Goal: Information Seeking & Learning: Learn about a topic

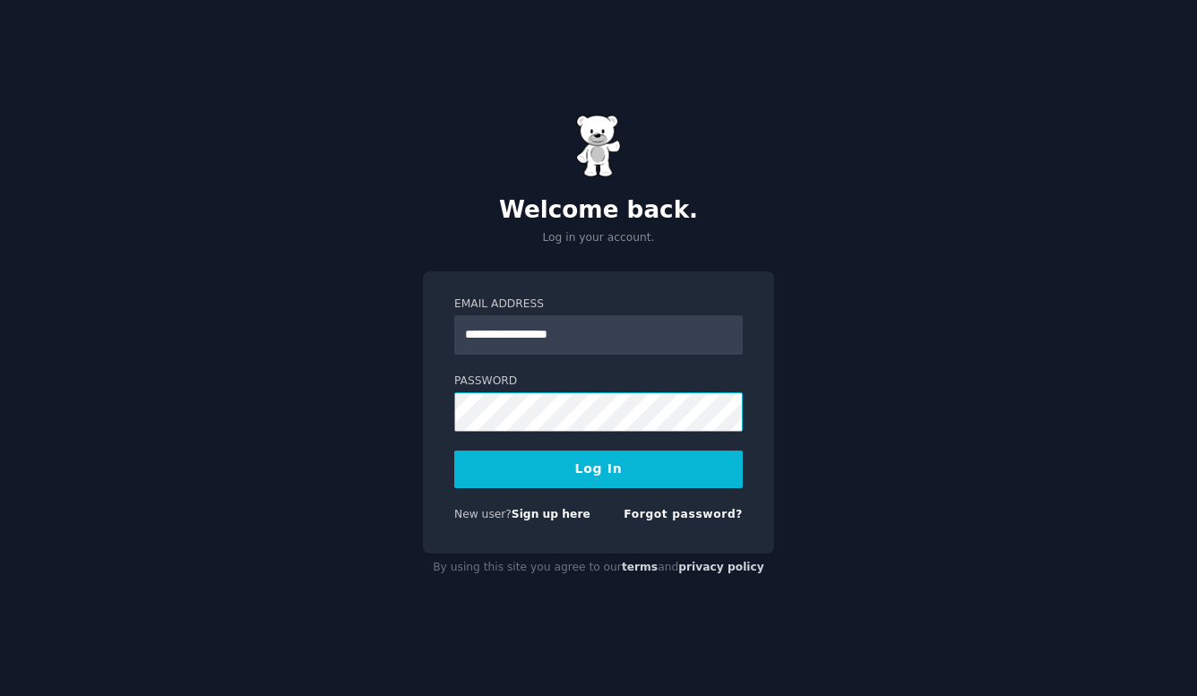
click at [454, 451] on button "Log In" at bounding box center [598, 470] width 288 height 38
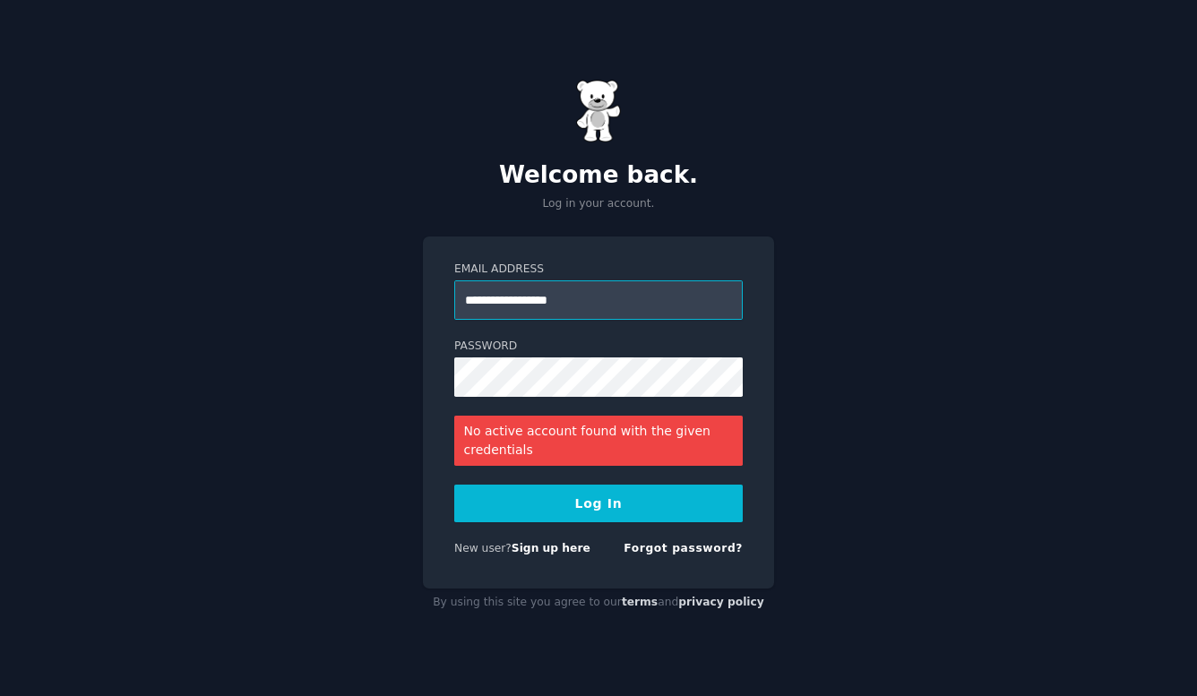
click at [605, 305] on input "**********" at bounding box center [598, 299] width 288 height 39
type input "**********"
click at [569, 506] on button "Log In" at bounding box center [598, 504] width 288 height 38
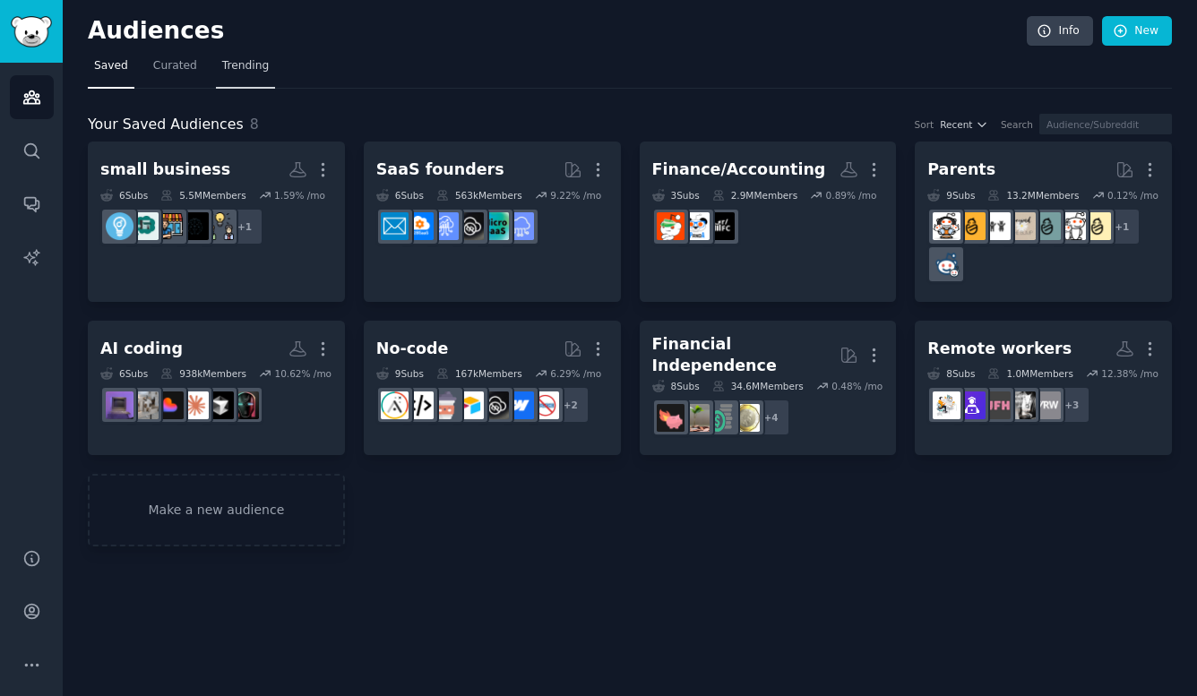
click at [262, 68] on span "Trending" at bounding box center [245, 66] width 47 height 16
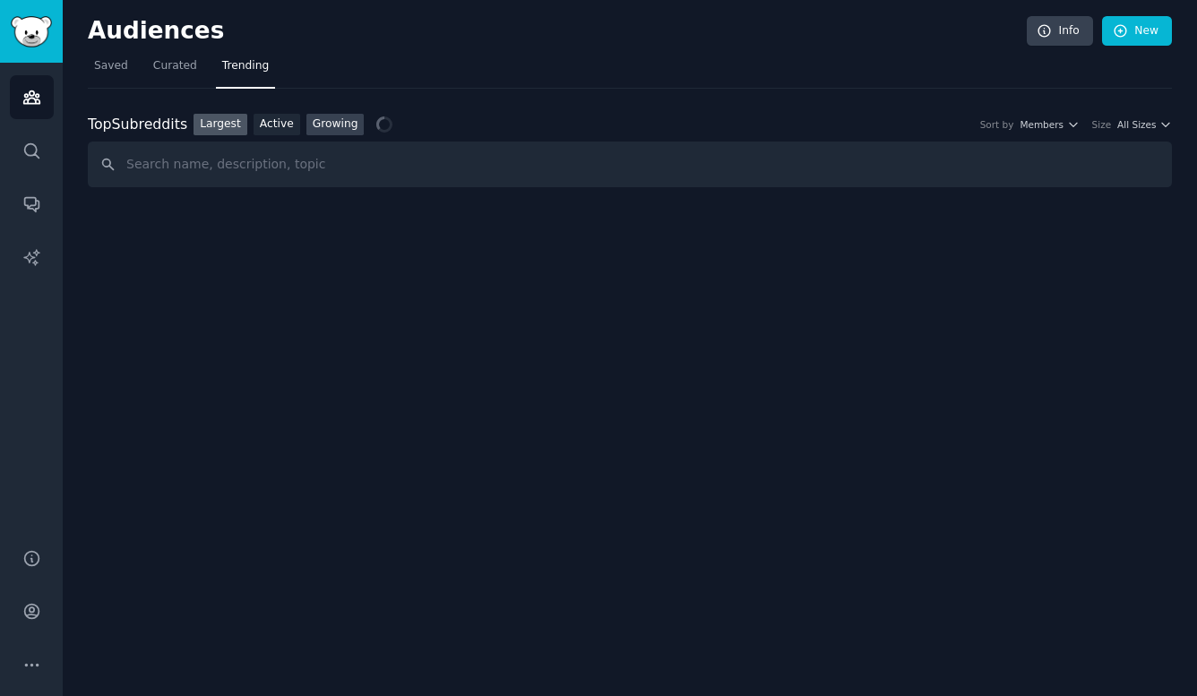
click at [331, 122] on link "Growing" at bounding box center [335, 125] width 58 height 22
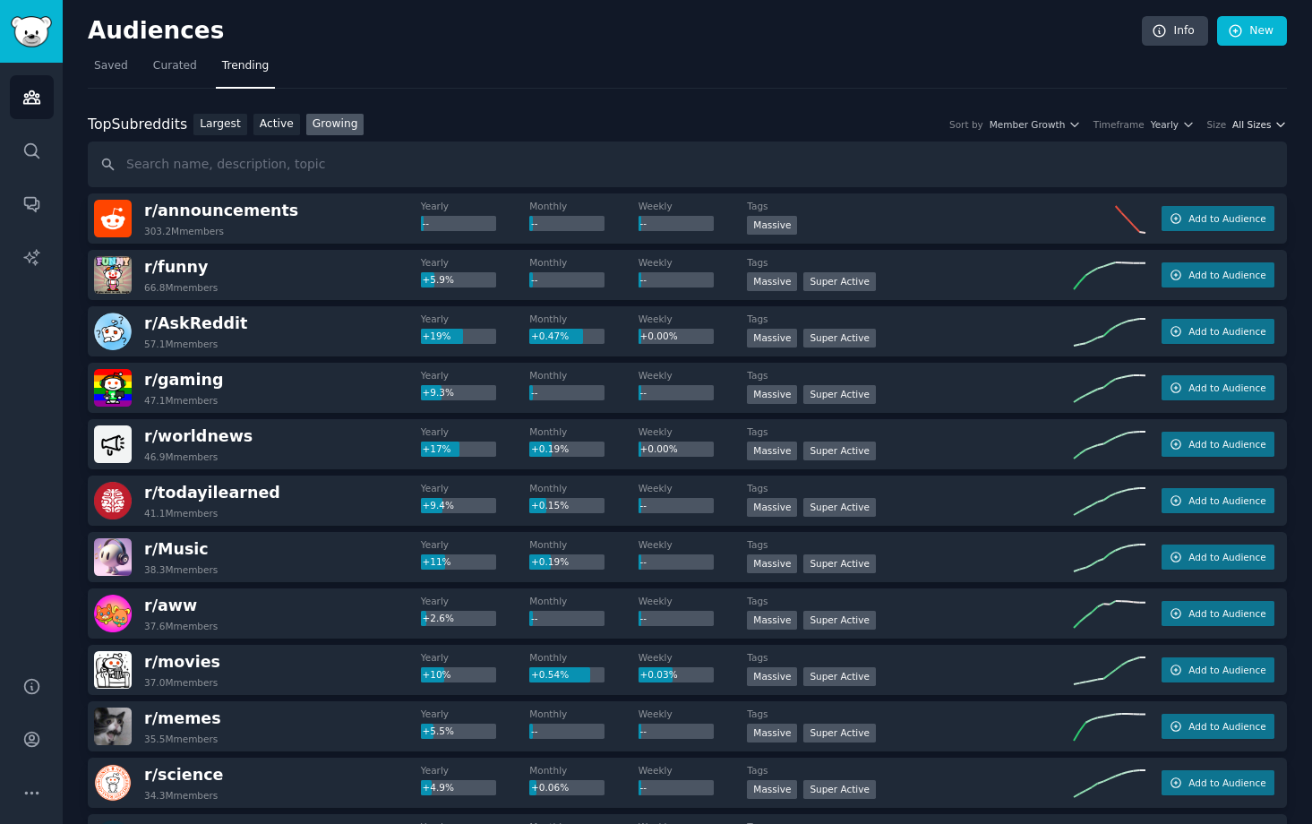
click at [1200, 129] on span "All Sizes" at bounding box center [1252, 124] width 39 height 13
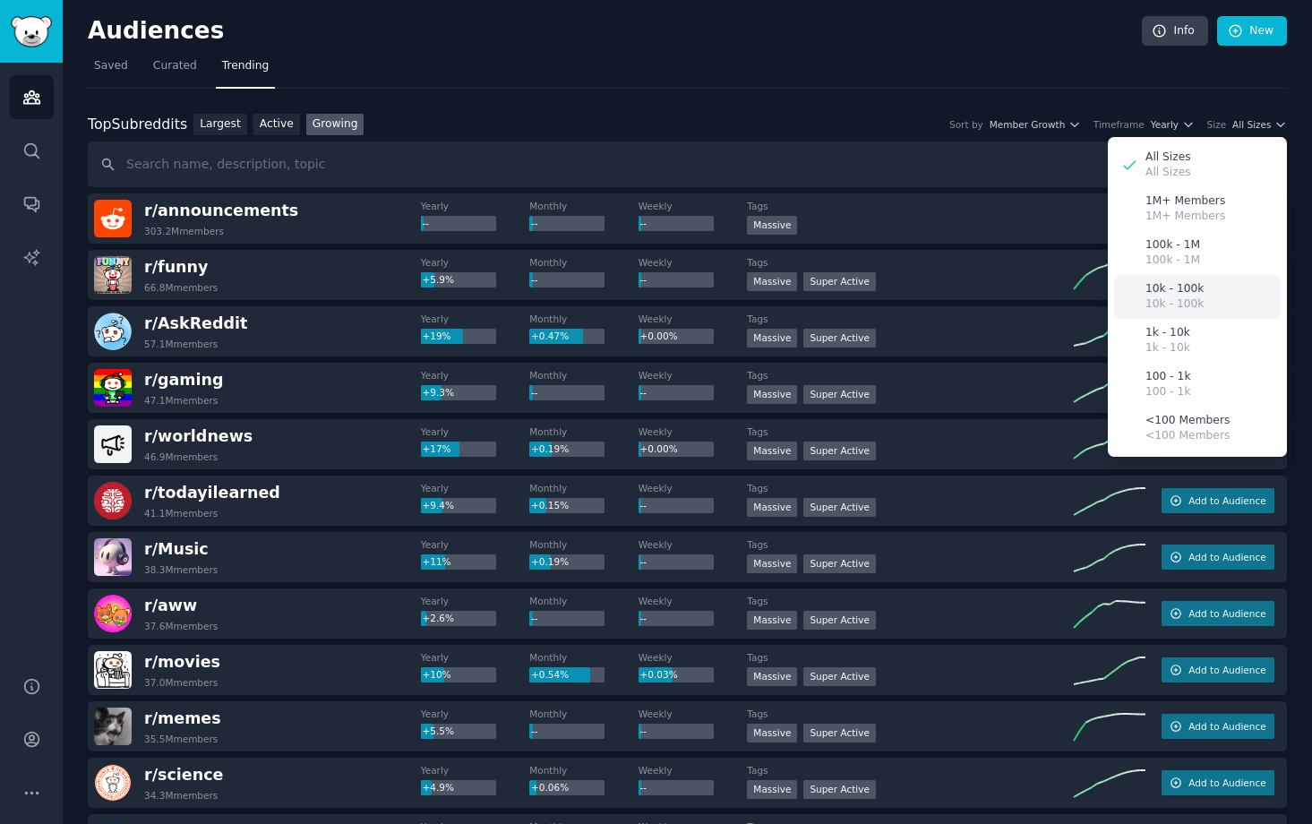
click at [1190, 298] on p "10k - 100k" at bounding box center [1175, 304] width 58 height 16
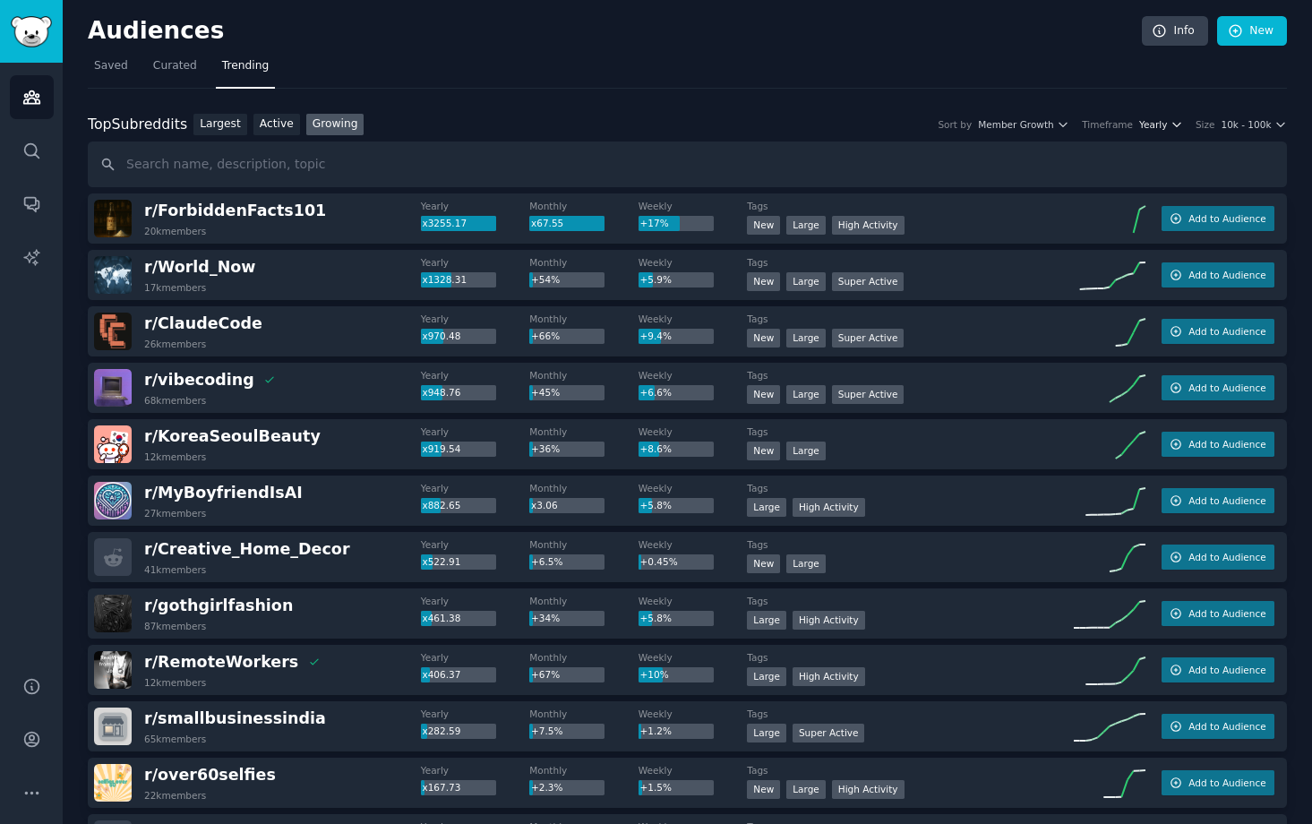
click at [1155, 125] on span "Yearly" at bounding box center [1153, 124] width 28 height 13
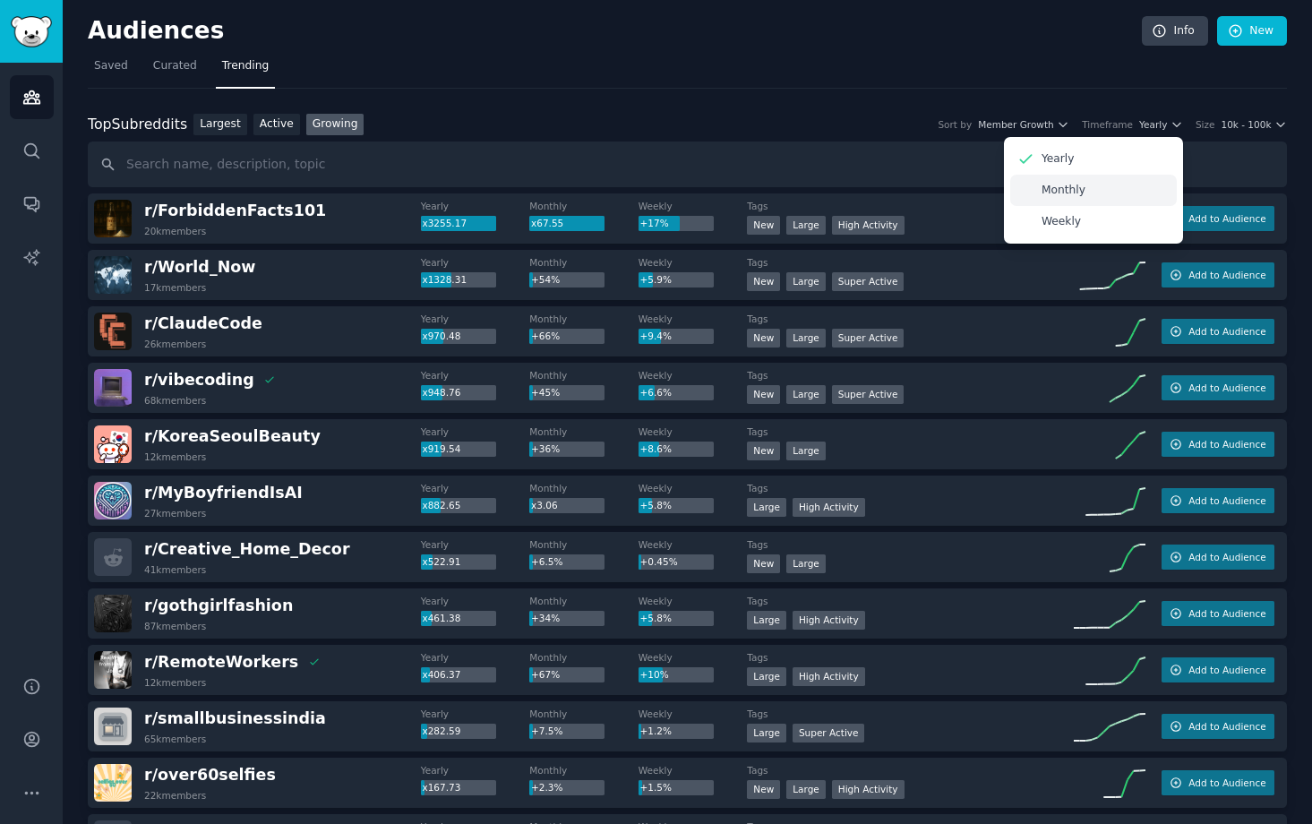
click at [1095, 196] on div "Monthly" at bounding box center [1093, 190] width 167 height 31
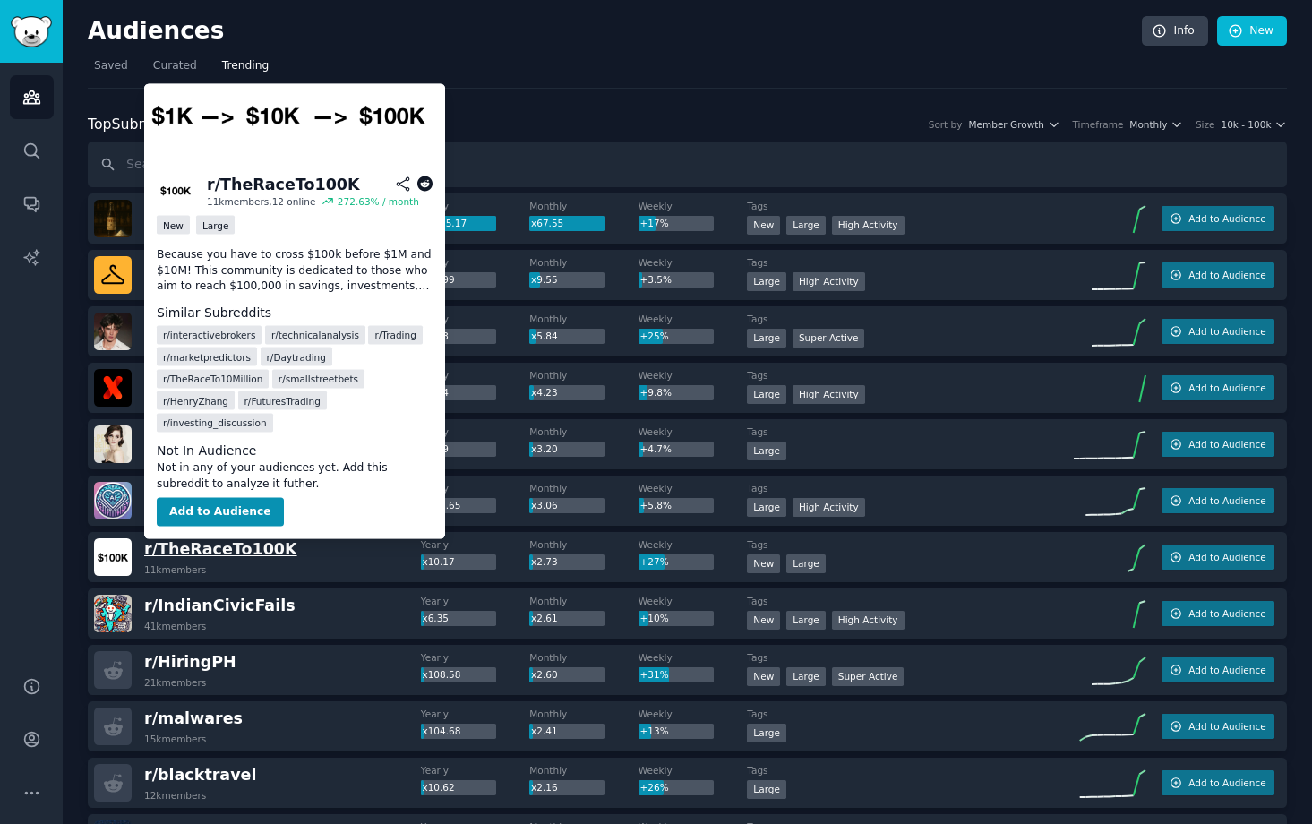
click at [216, 543] on span "r/ TheRaceTo100K" at bounding box center [220, 549] width 153 height 18
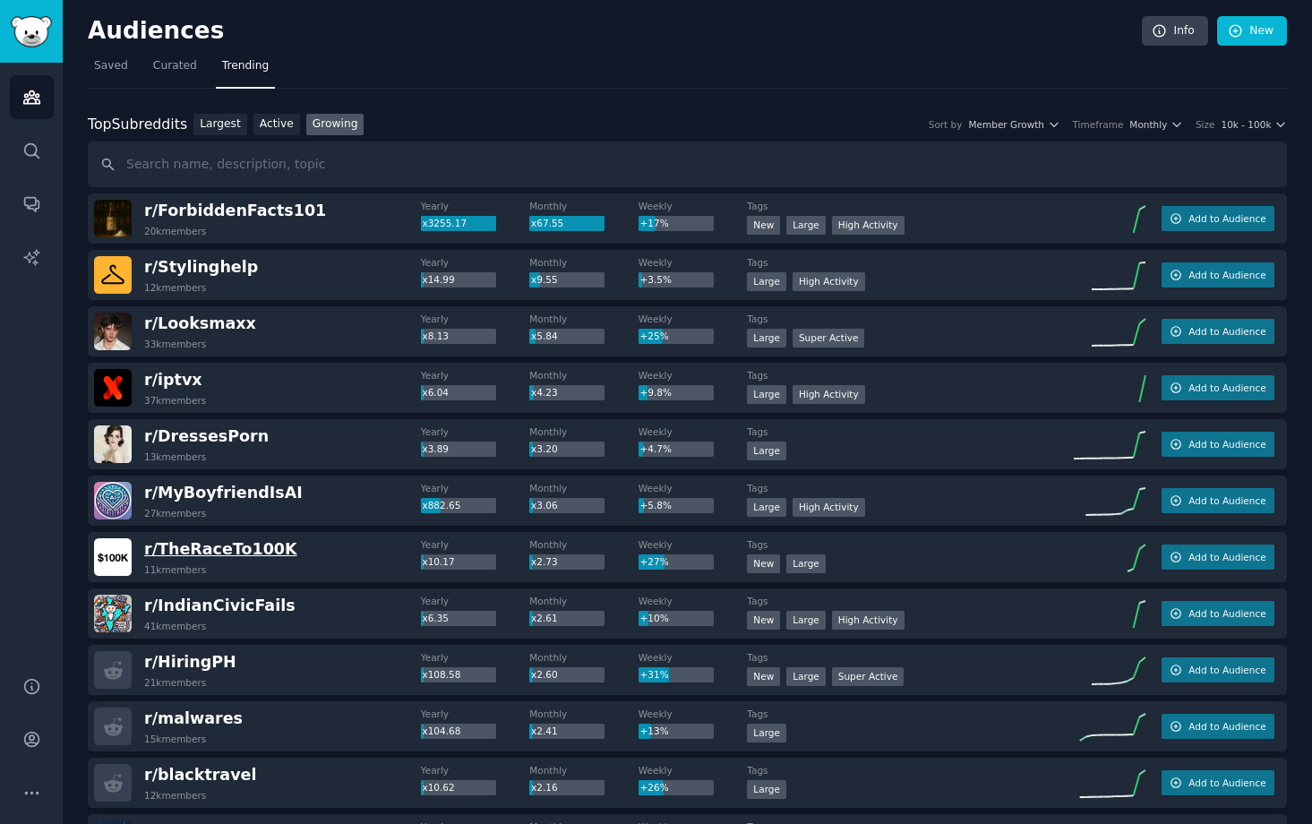
click at [223, 553] on span "r/ TheRaceTo100K" at bounding box center [220, 549] width 153 height 18
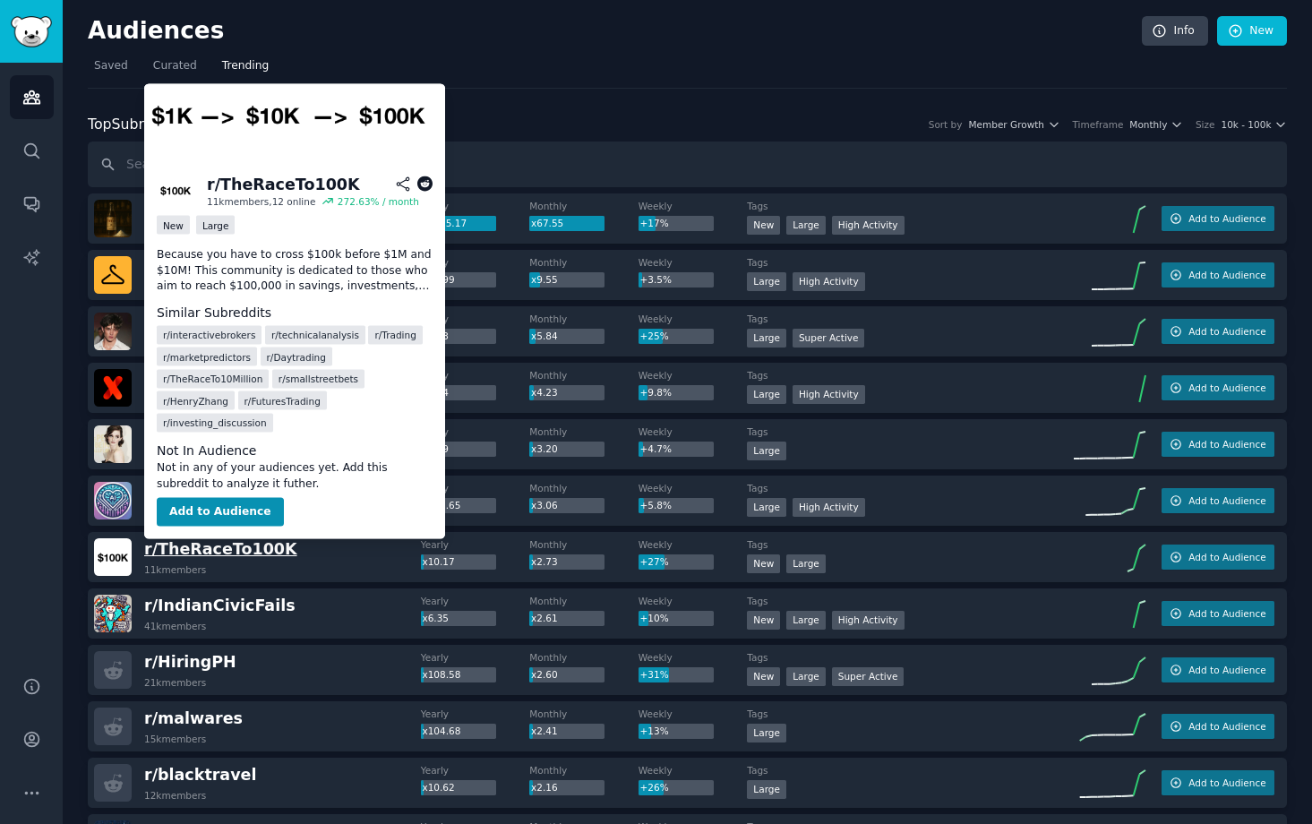
click at [223, 553] on span "r/ TheRaceTo100K" at bounding box center [220, 549] width 153 height 18
click at [226, 520] on button "Add to Audience" at bounding box center [220, 512] width 127 height 29
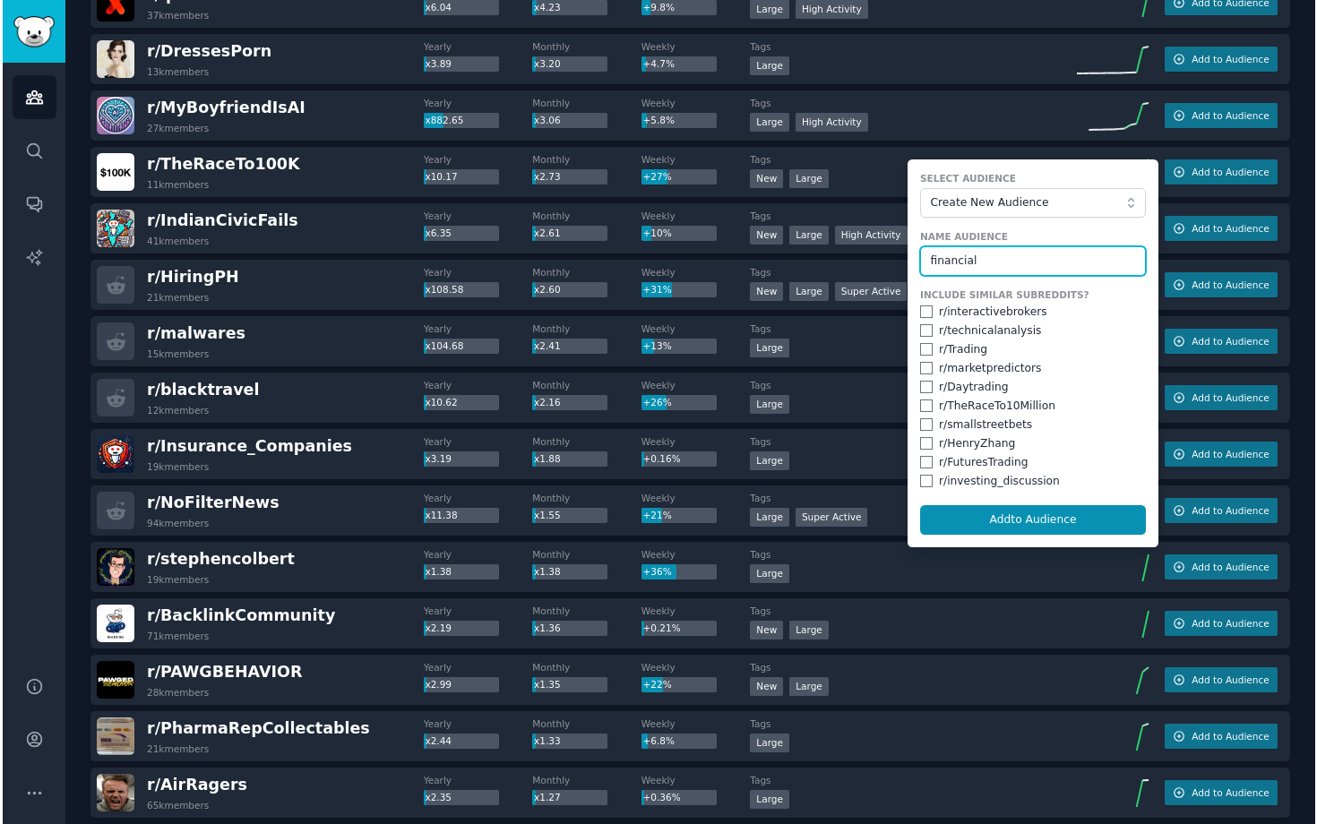
scroll to position [400, 0]
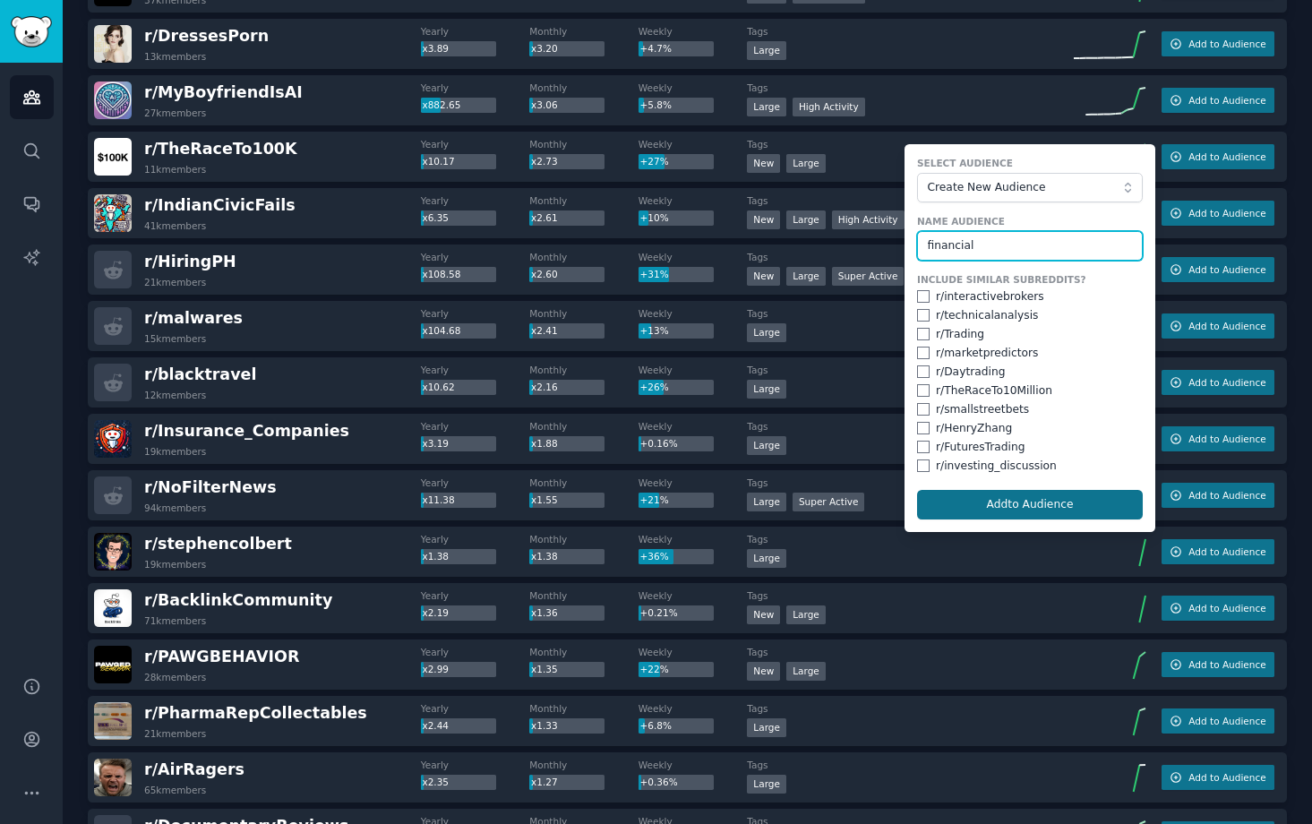
type input "financial"
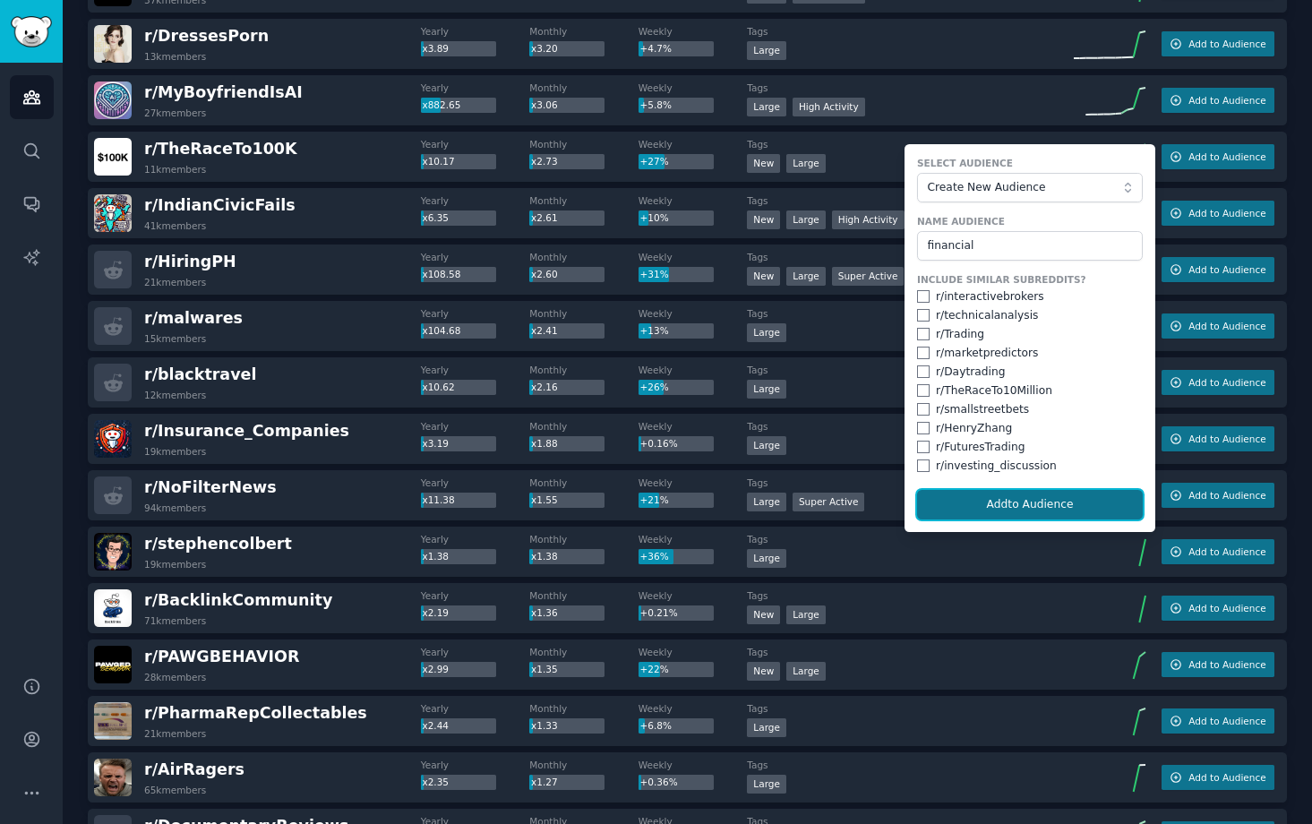
click at [1061, 503] on button "Add to Audience" at bounding box center [1030, 505] width 226 height 30
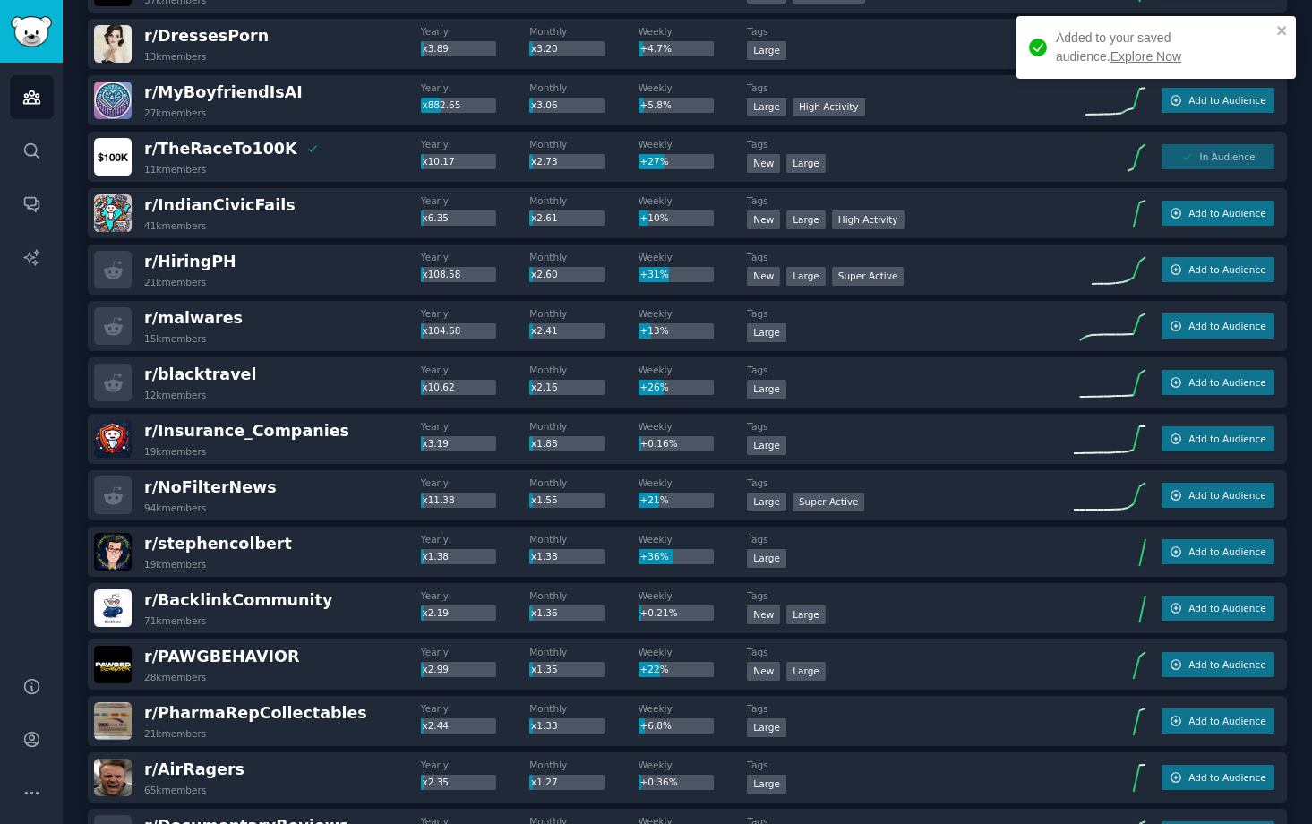
click at [1111, 61] on link "Explore Now" at bounding box center [1146, 56] width 71 height 14
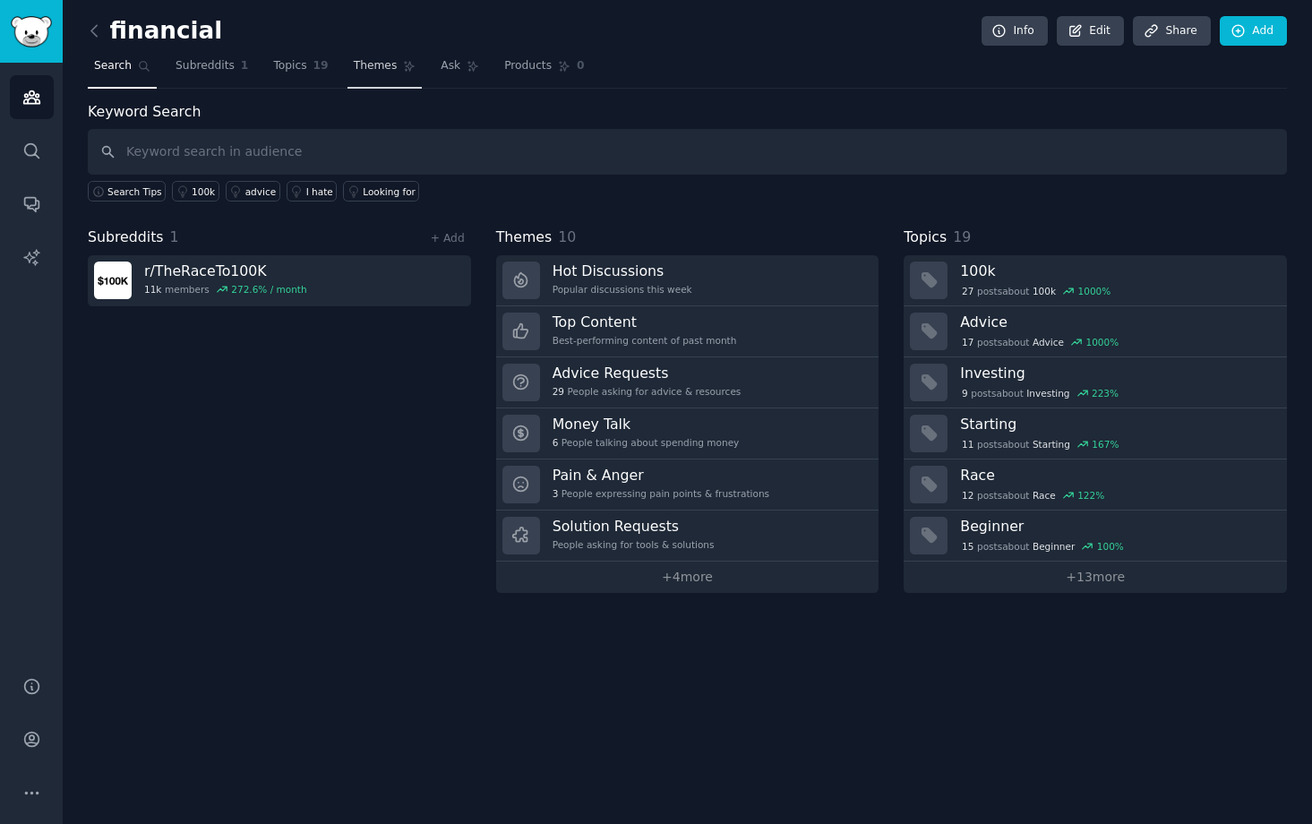
click at [383, 60] on span "Themes" at bounding box center [376, 66] width 44 height 16
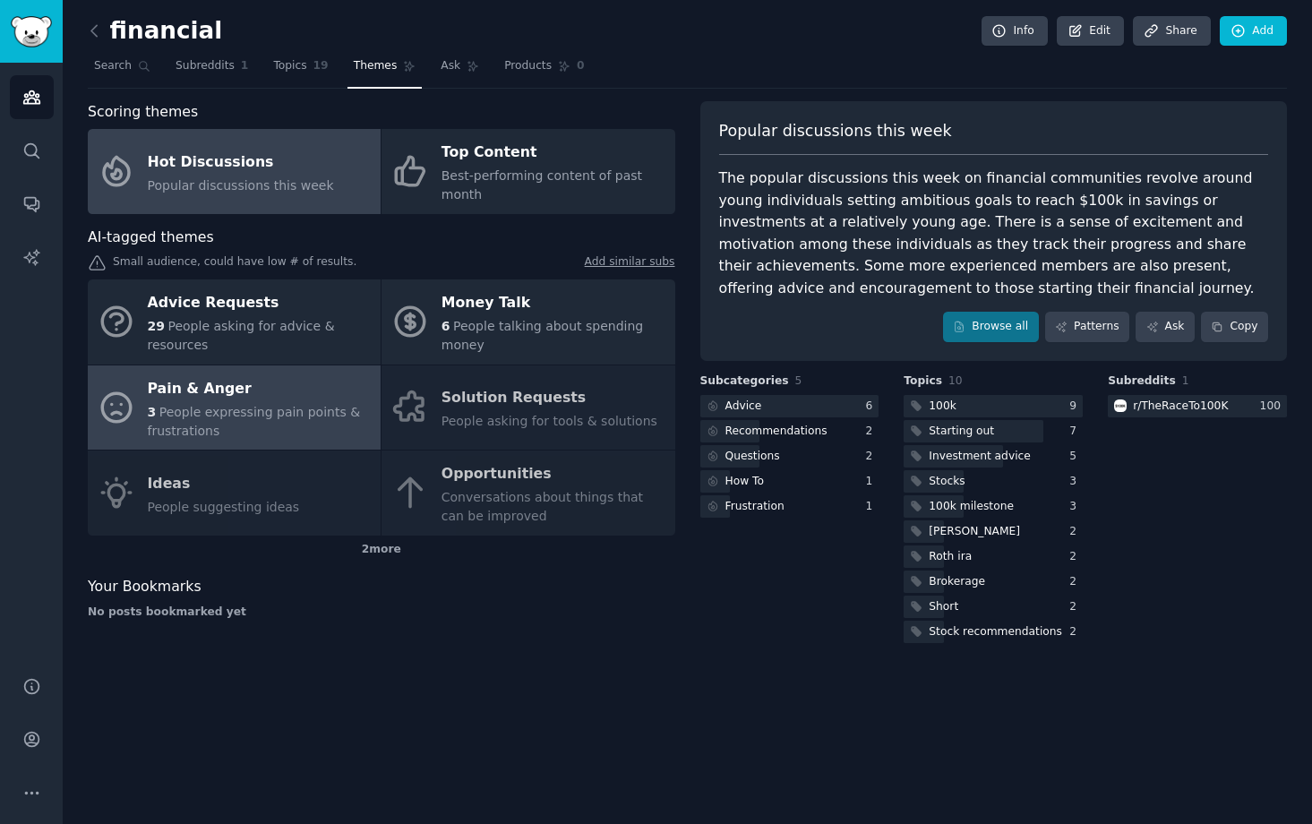
click at [204, 421] on div "3 People expressing pain points & frustrations" at bounding box center [260, 422] width 224 height 38
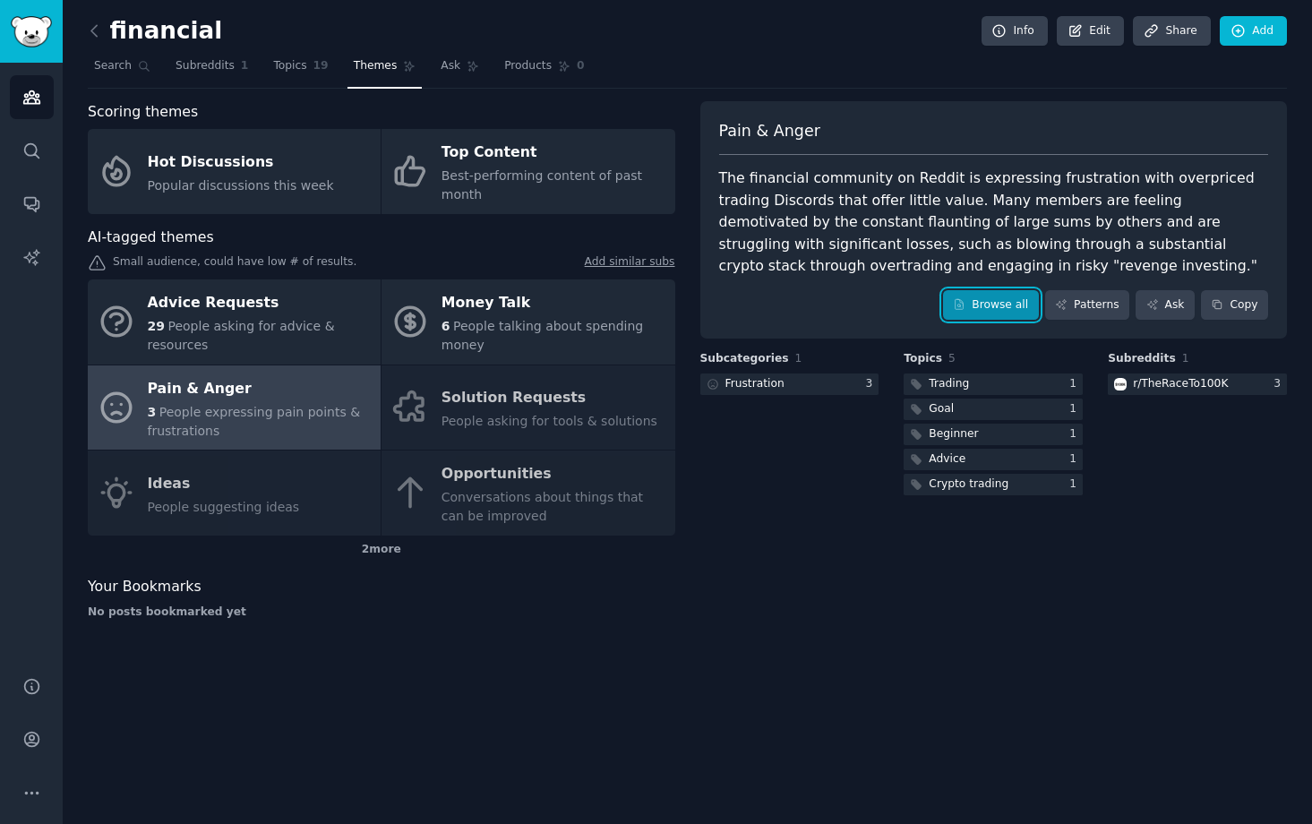
click at [995, 296] on link "Browse all" at bounding box center [991, 305] width 96 height 30
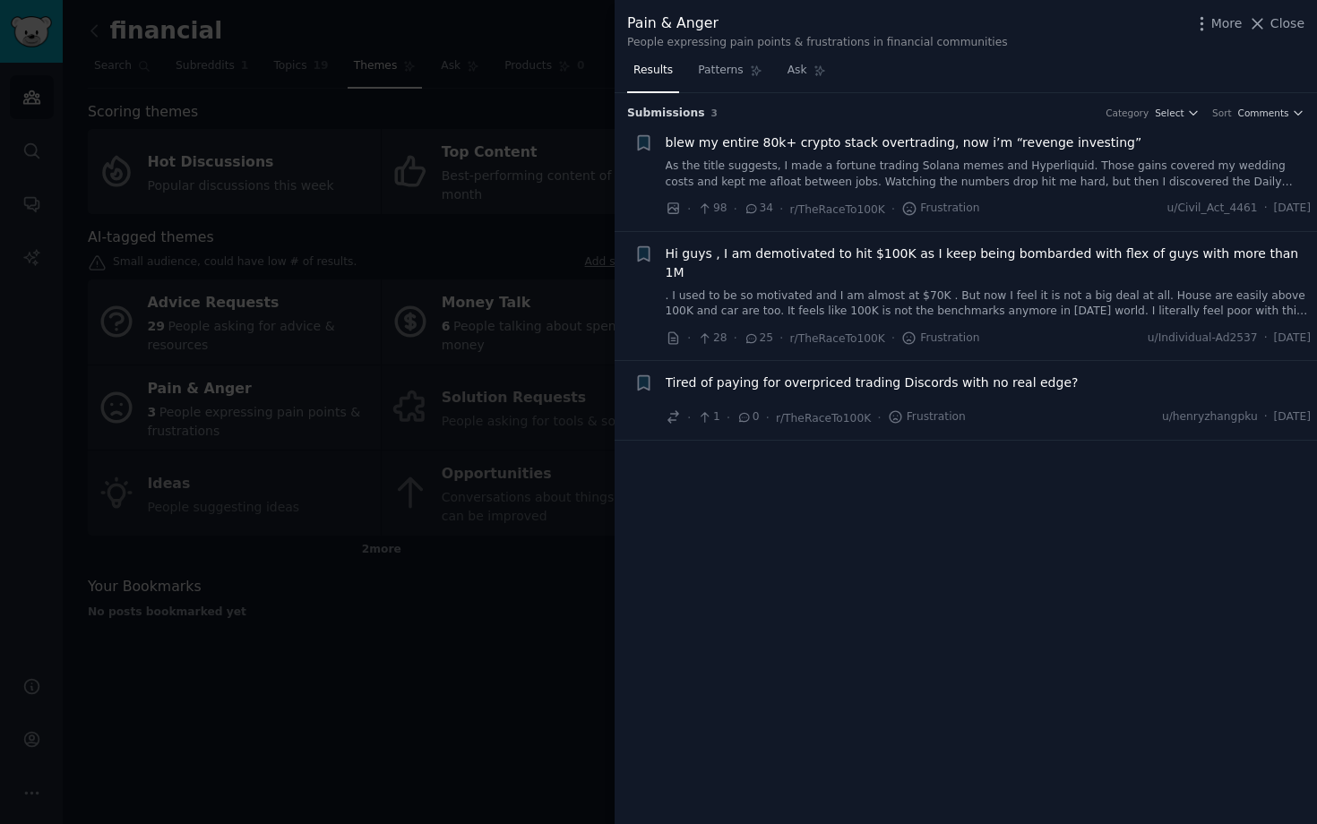
click at [436, 629] on div at bounding box center [658, 412] width 1317 height 824
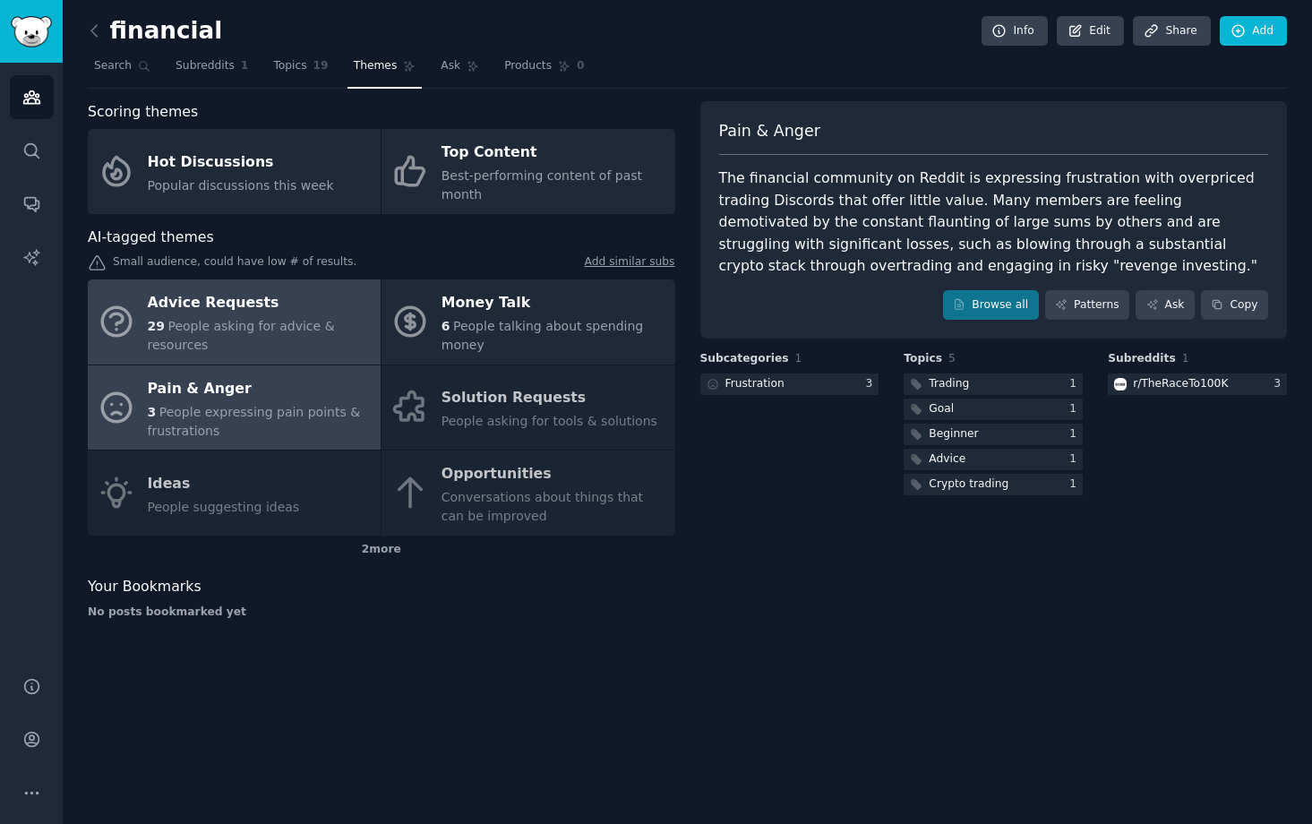
click at [292, 322] on span "People asking for advice & resources" at bounding box center [241, 335] width 187 height 33
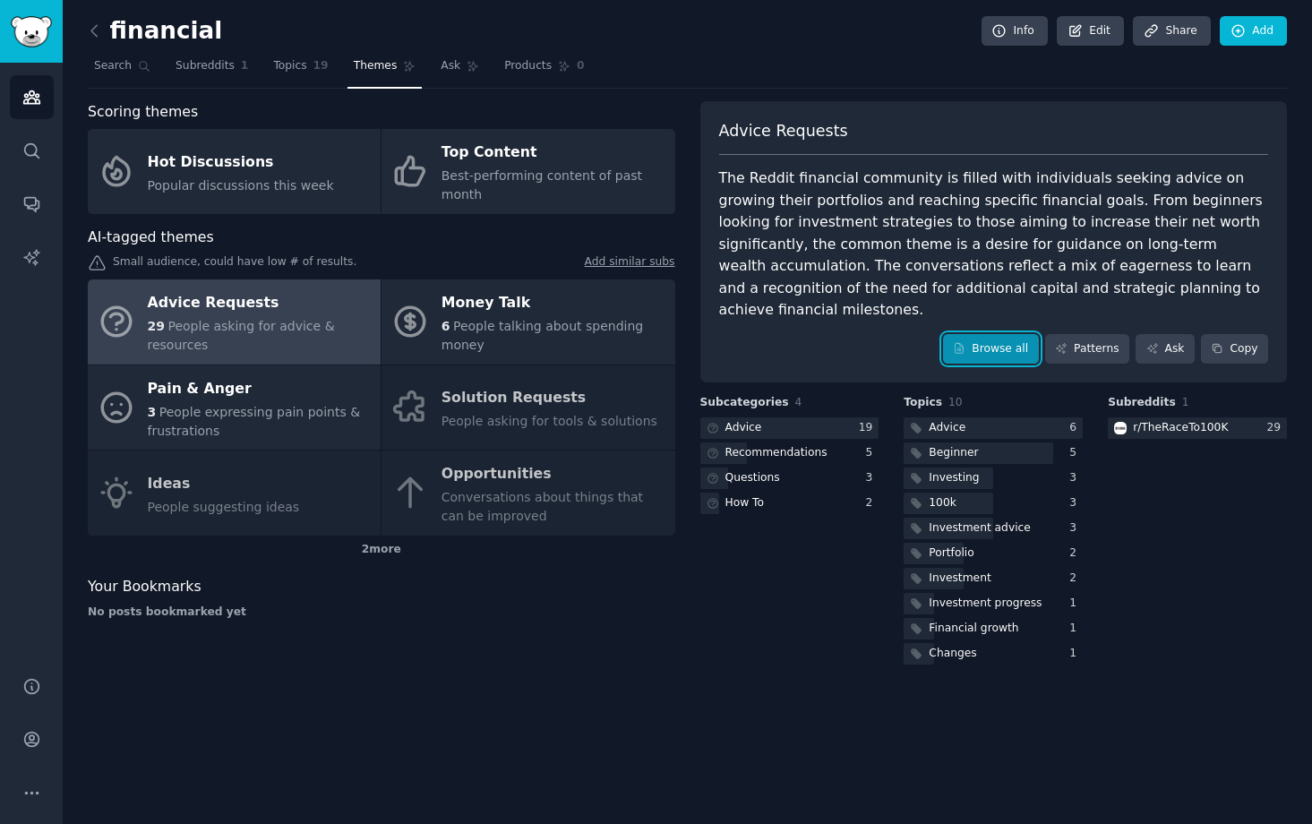
click at [984, 334] on link "Browse all" at bounding box center [991, 349] width 96 height 30
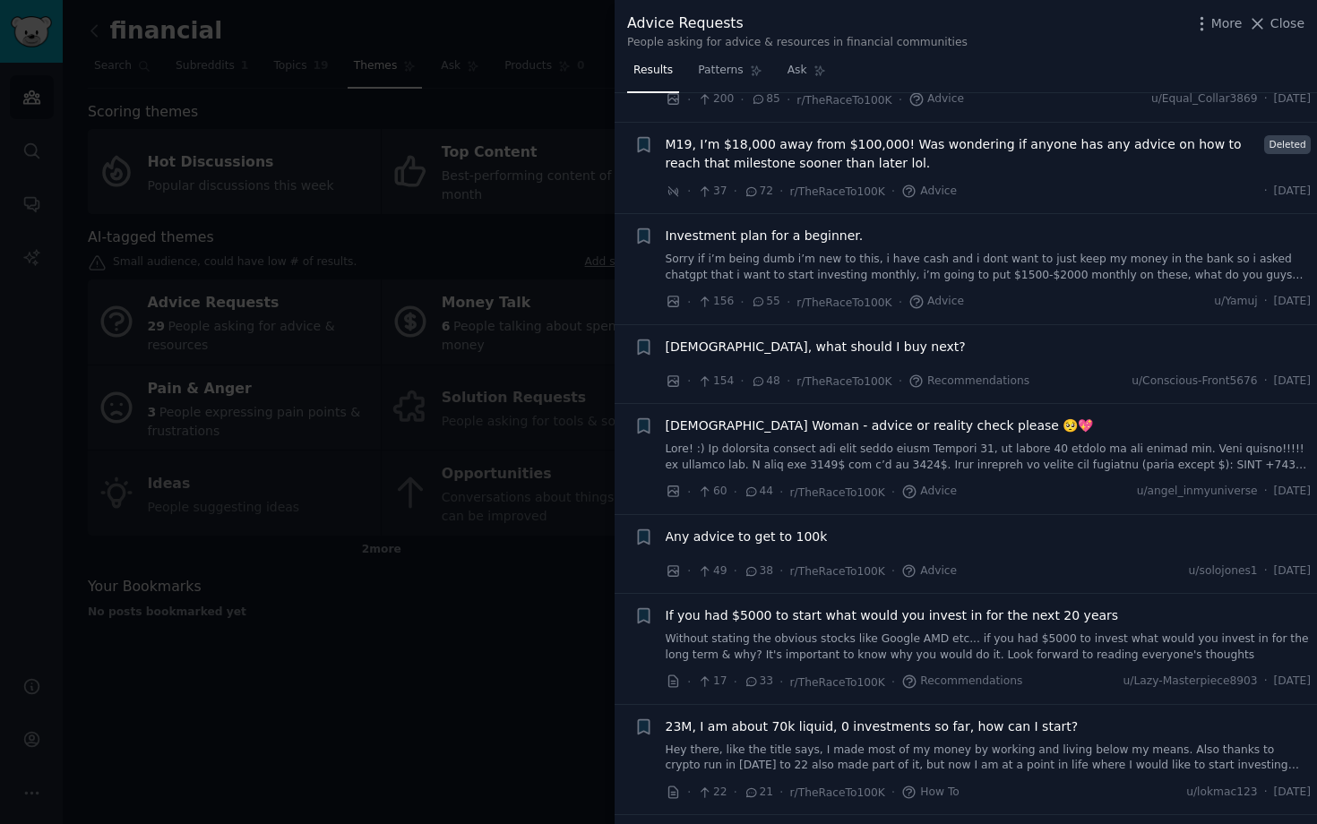
scroll to position [341, 0]
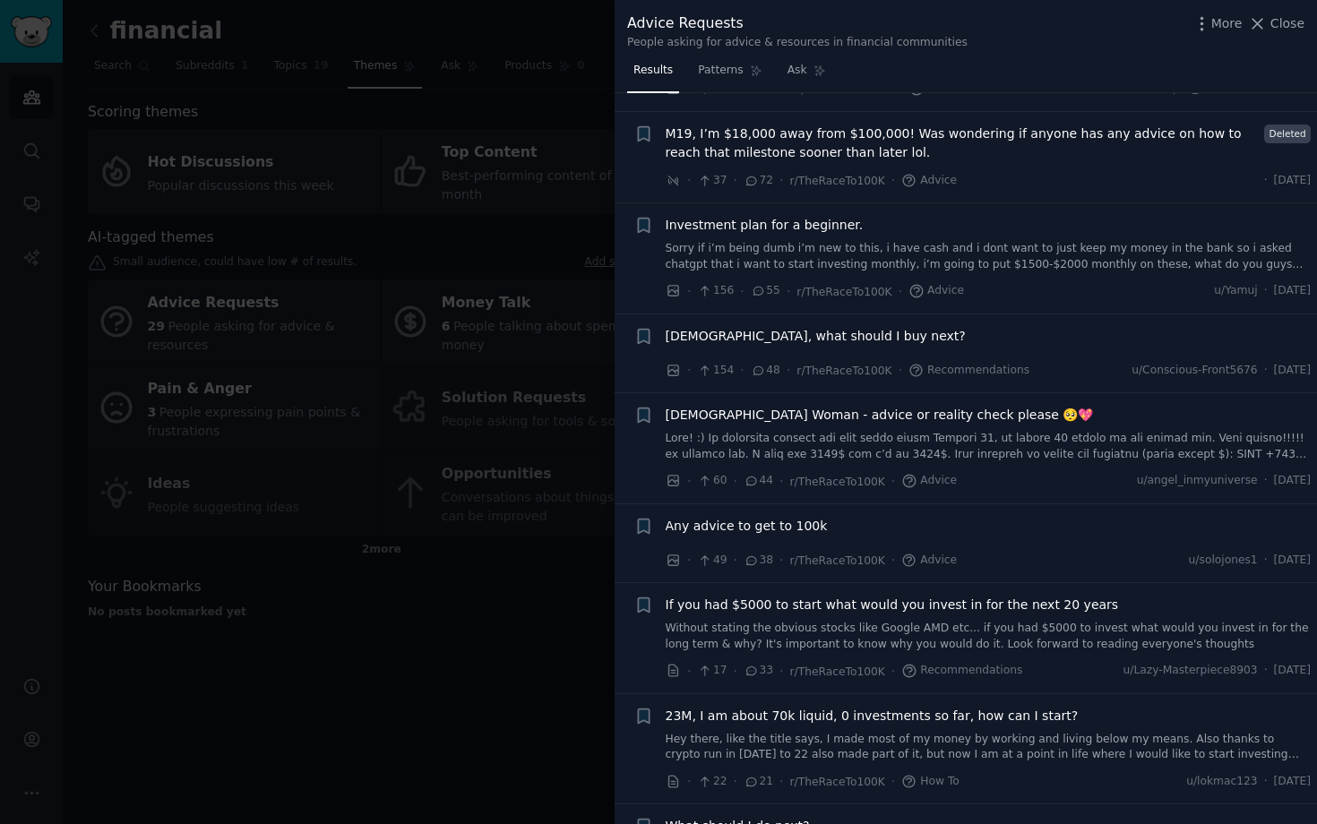
click at [761, 223] on span "Investment plan for a beginner." at bounding box center [765, 225] width 198 height 19
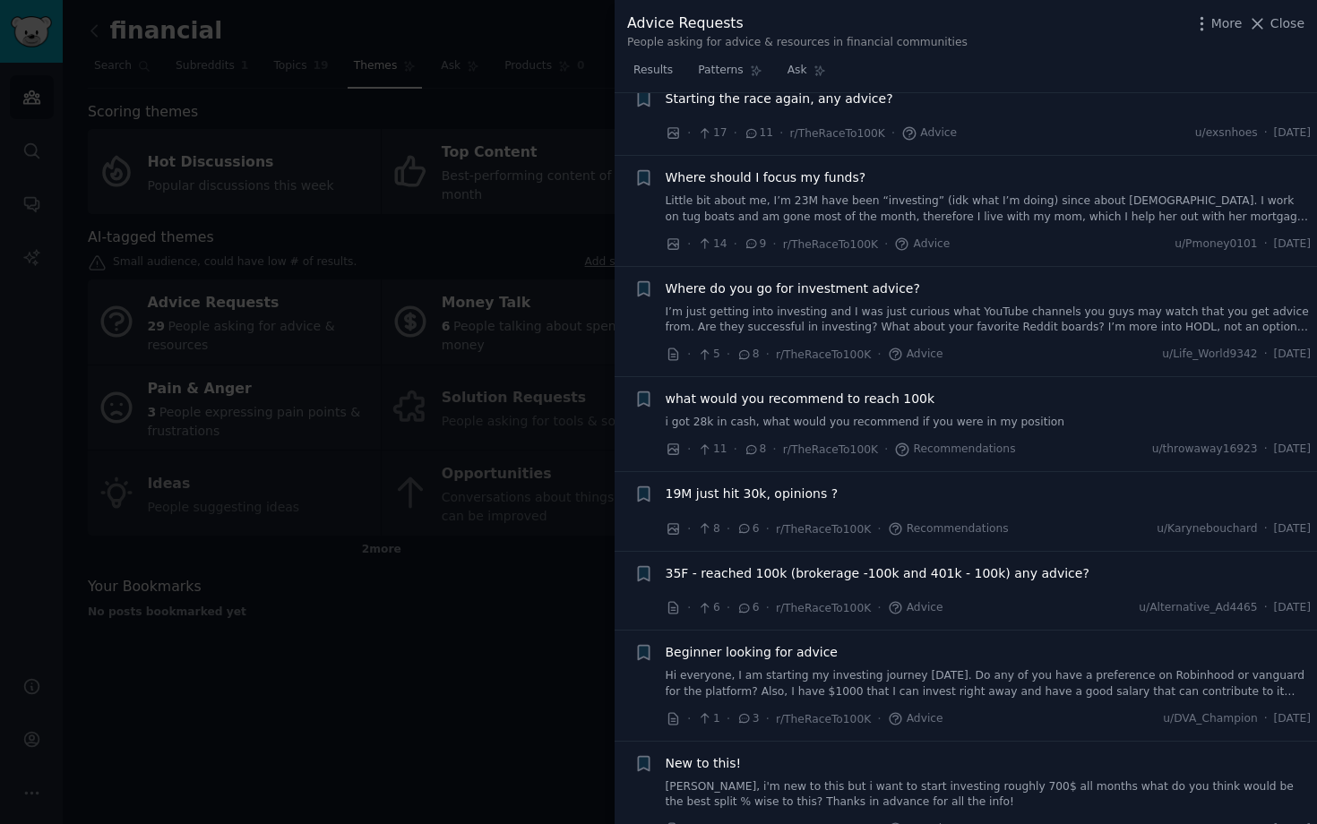
scroll to position [1792, 0]
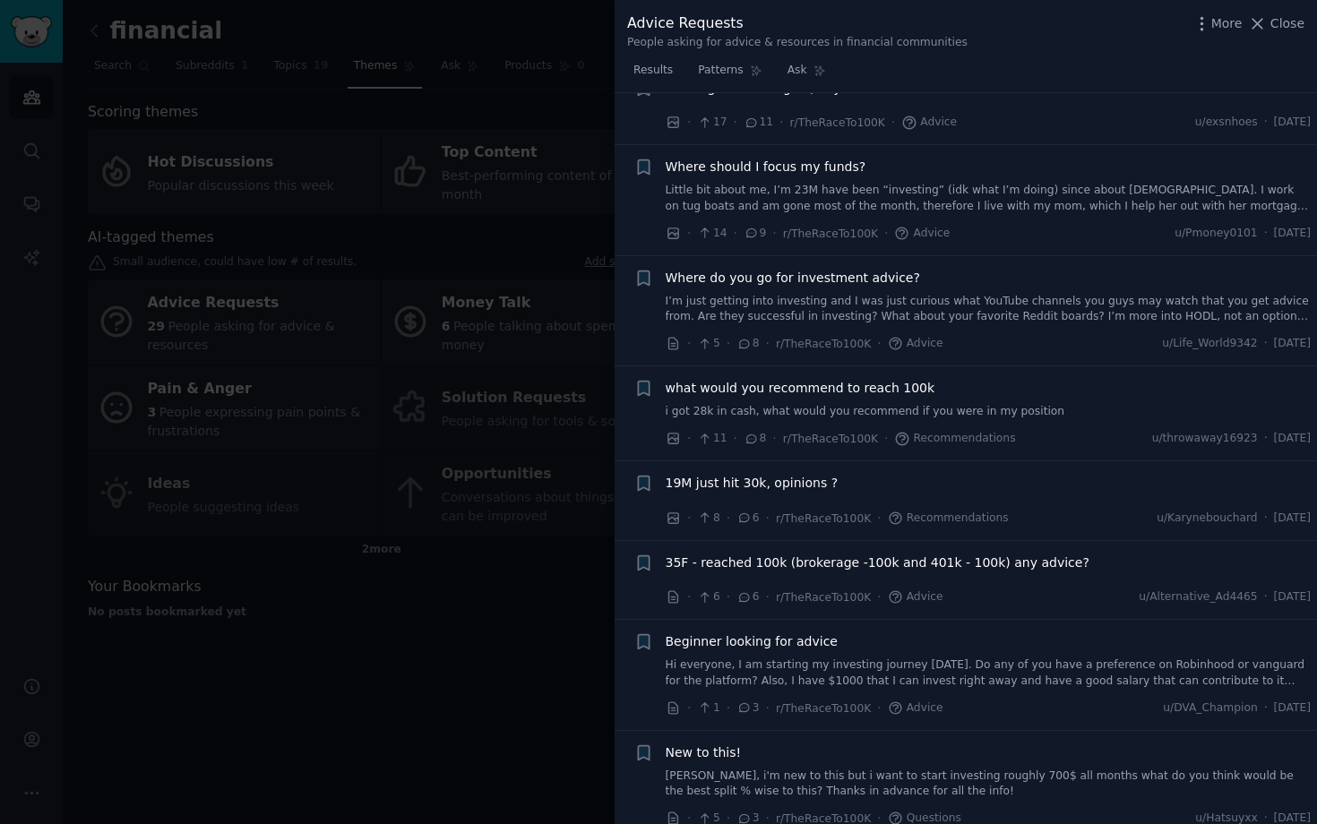
click at [443, 585] on div at bounding box center [658, 412] width 1317 height 824
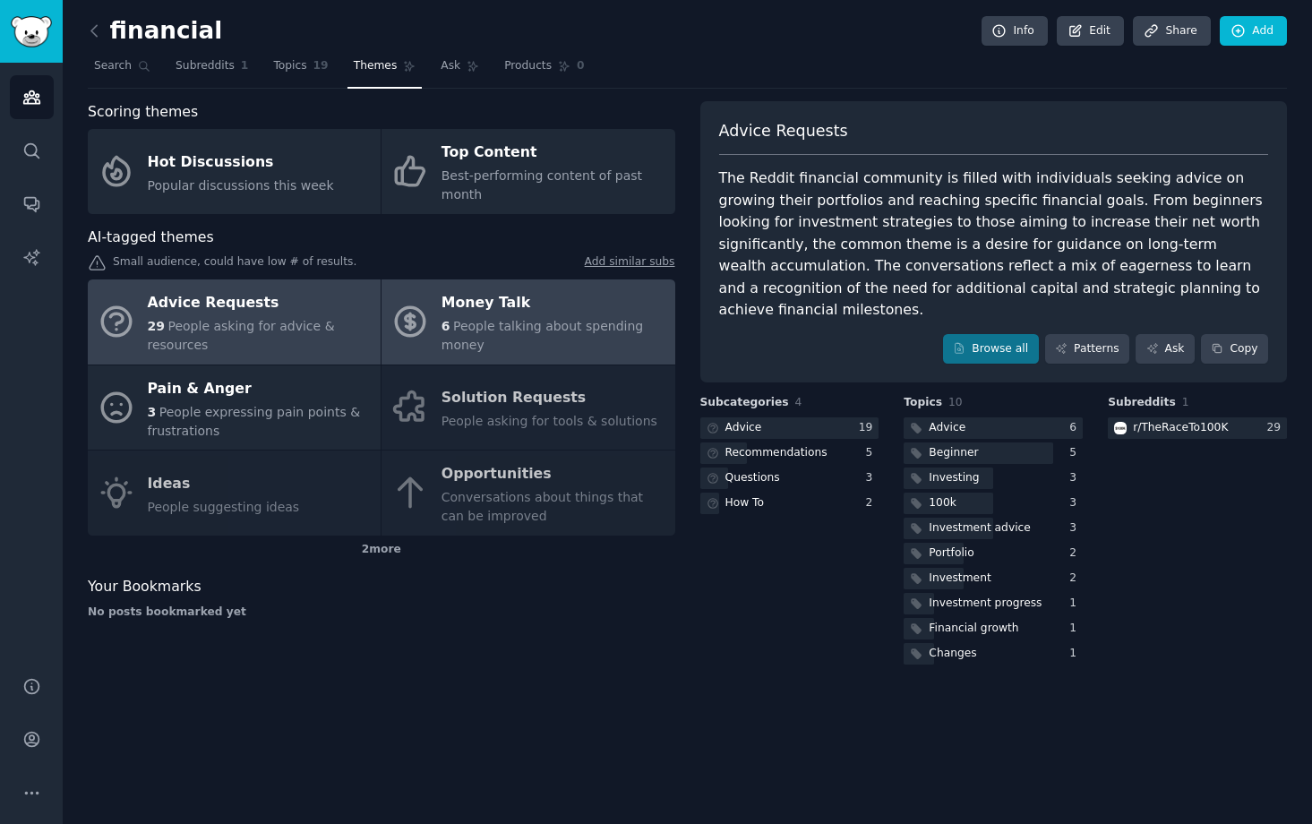
click at [535, 320] on span "People talking about spending money" at bounding box center [543, 335] width 202 height 33
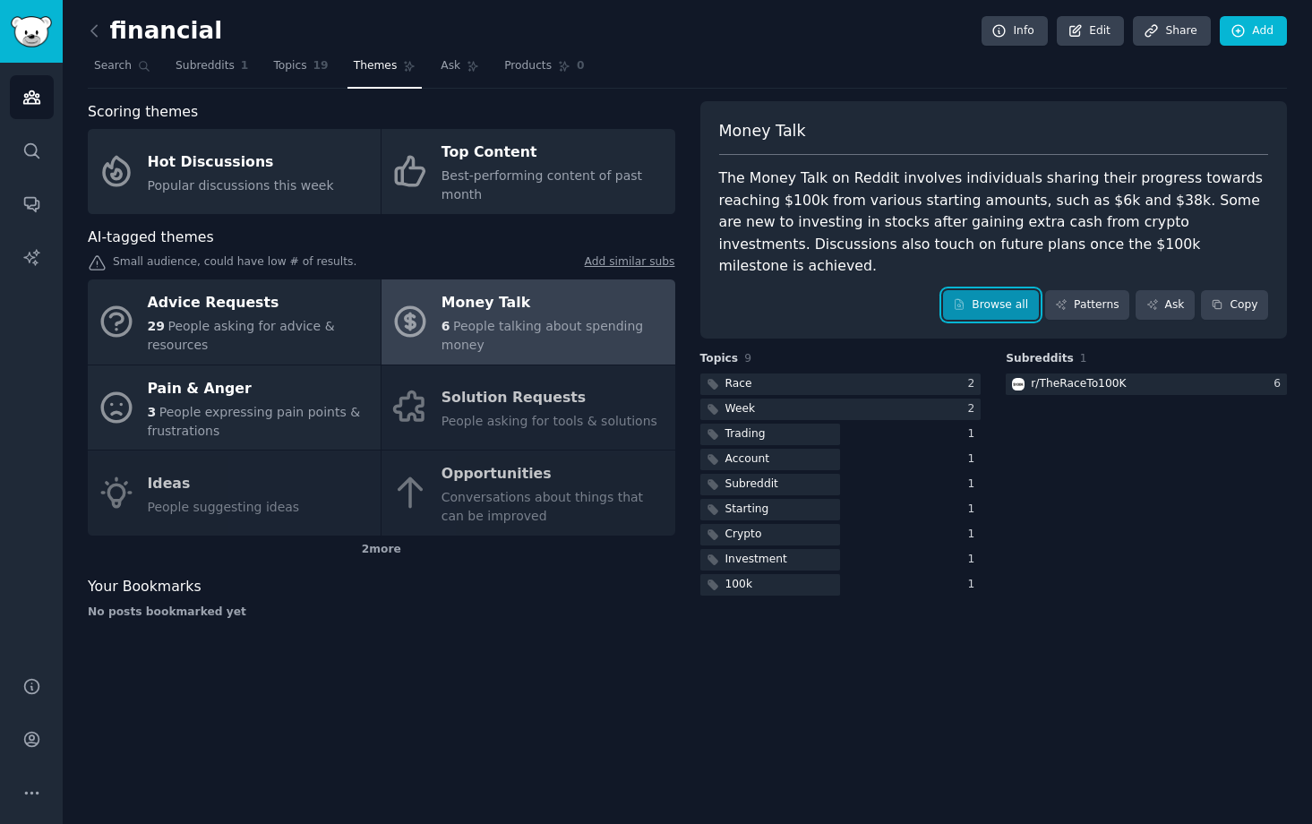
click at [997, 290] on link "Browse all" at bounding box center [991, 305] width 96 height 30
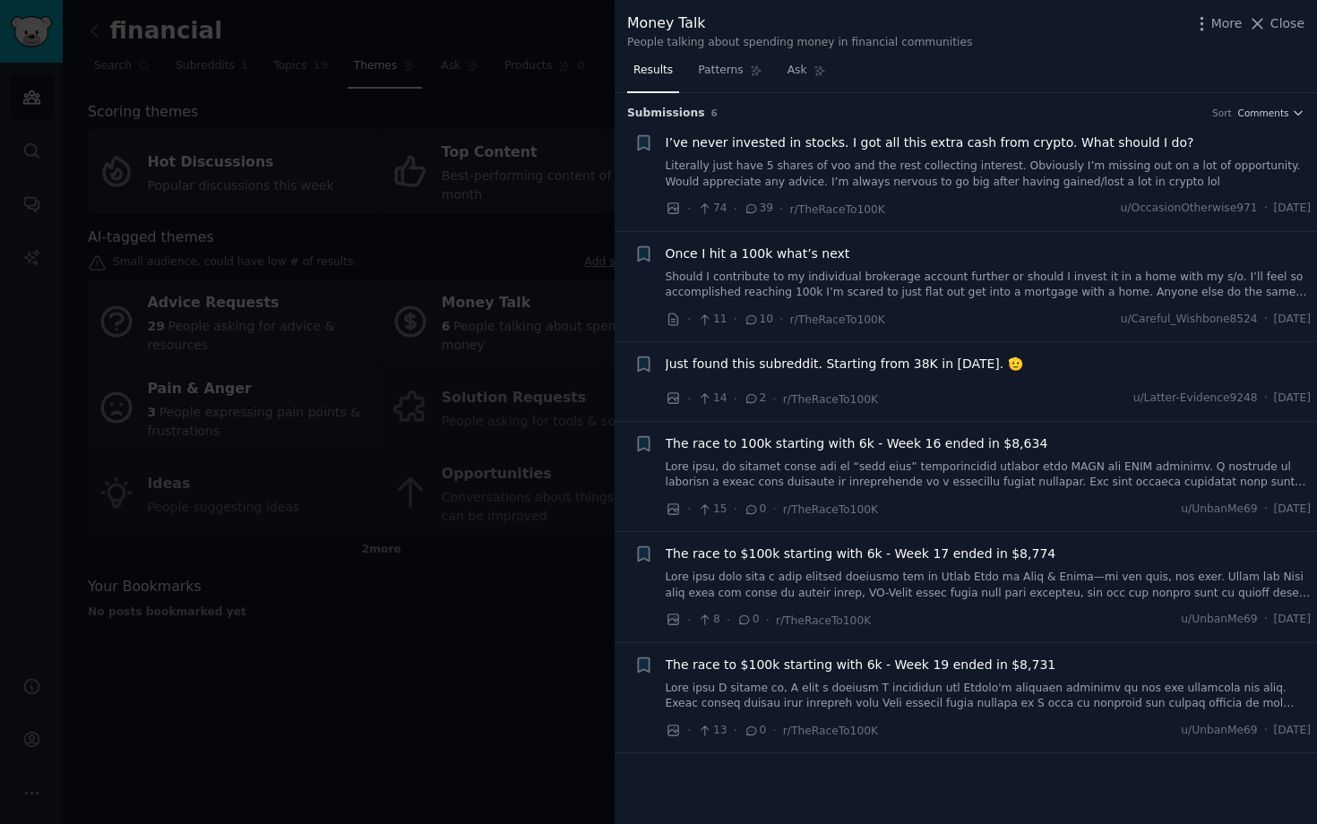
click at [434, 650] on div at bounding box center [658, 412] width 1317 height 824
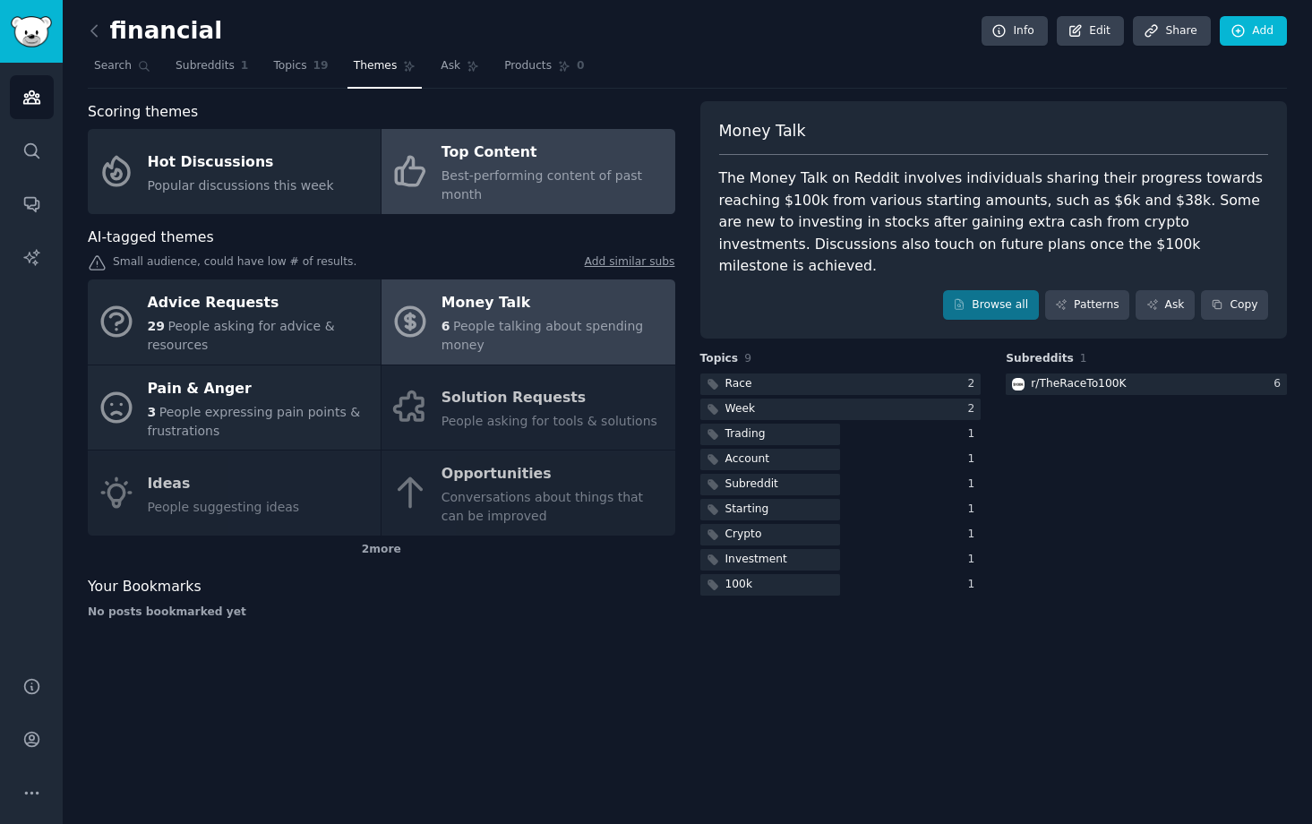
click at [552, 159] on div "Top Content" at bounding box center [554, 153] width 224 height 29
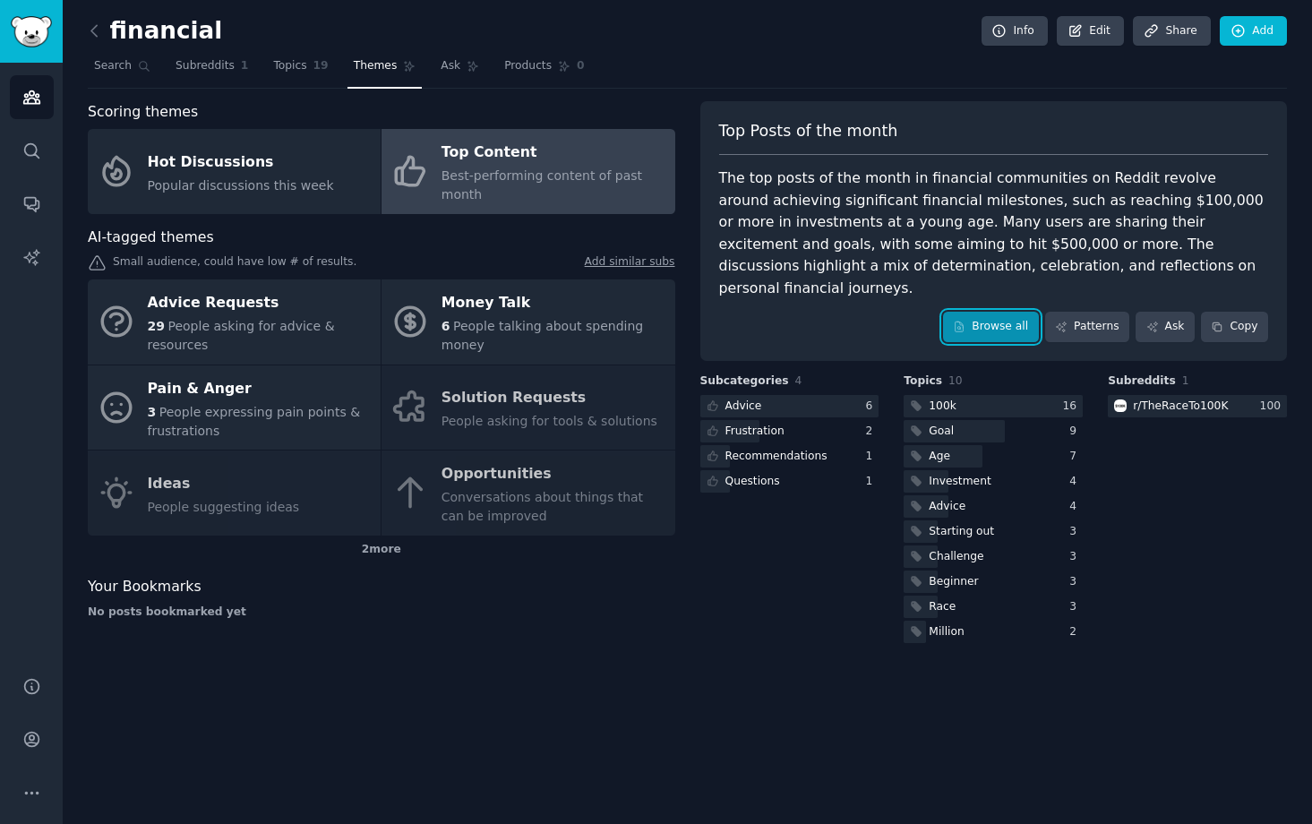
click at [972, 312] on link "Browse all" at bounding box center [991, 327] width 96 height 30
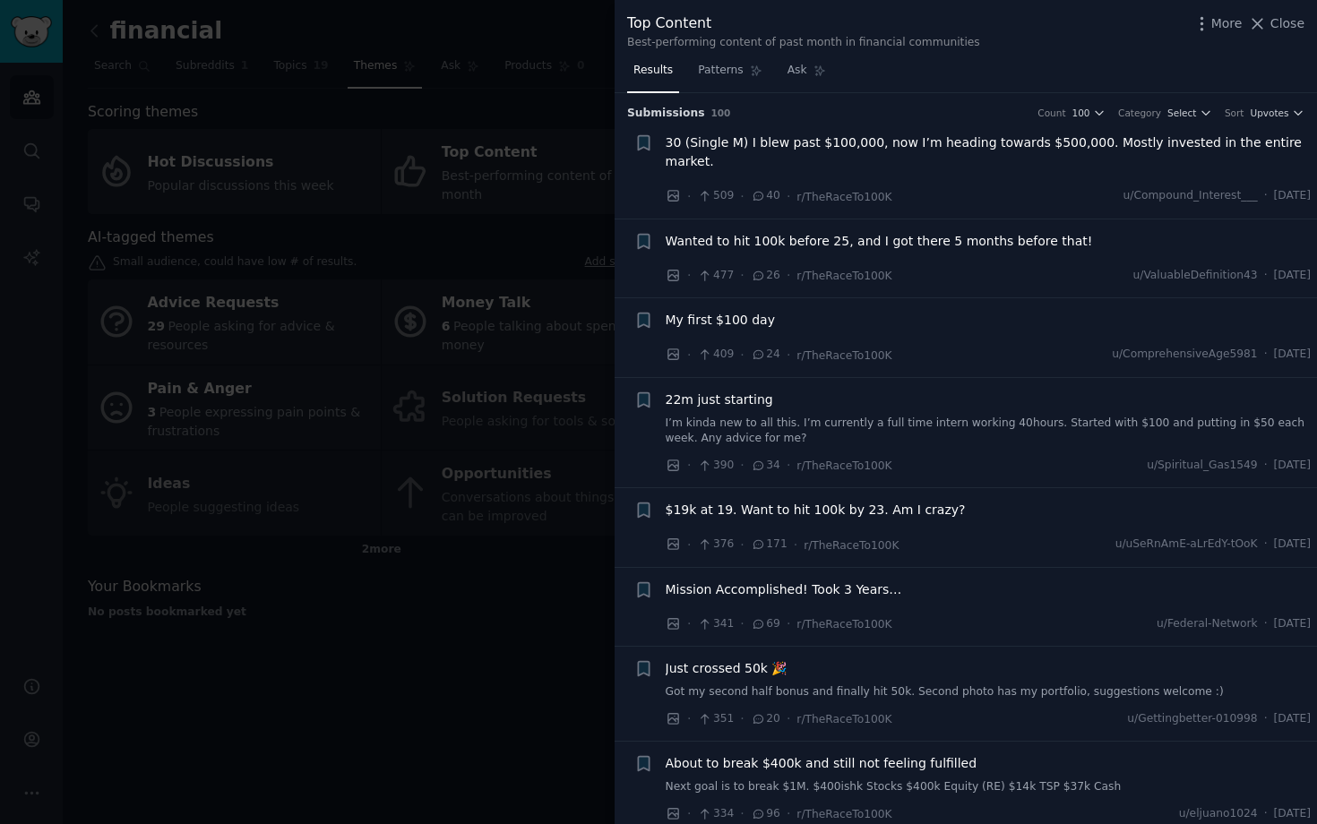
click at [962, 137] on span "30 (Single M) I blew past $100,000, now I’m heading towards $500,000. Mostly in…" at bounding box center [989, 152] width 646 height 38
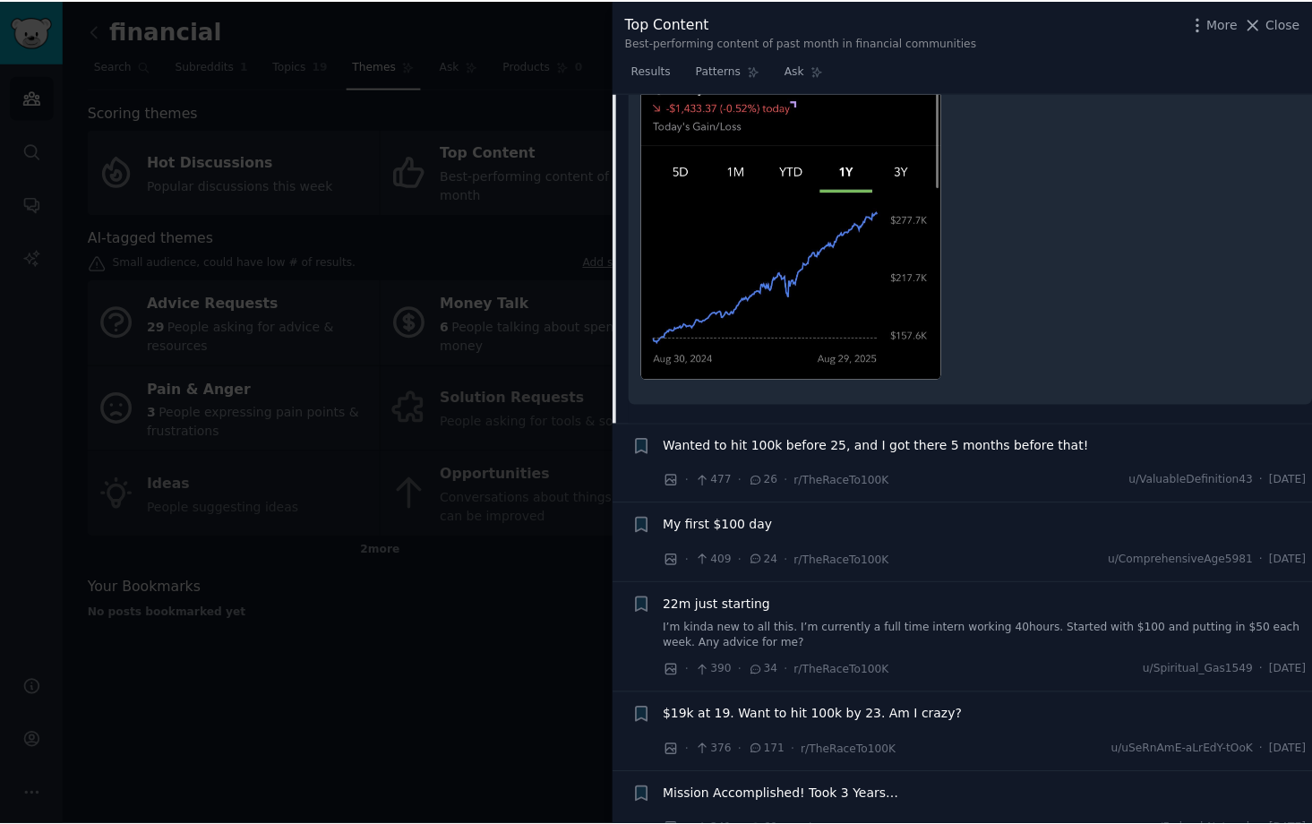
scroll to position [271, 0]
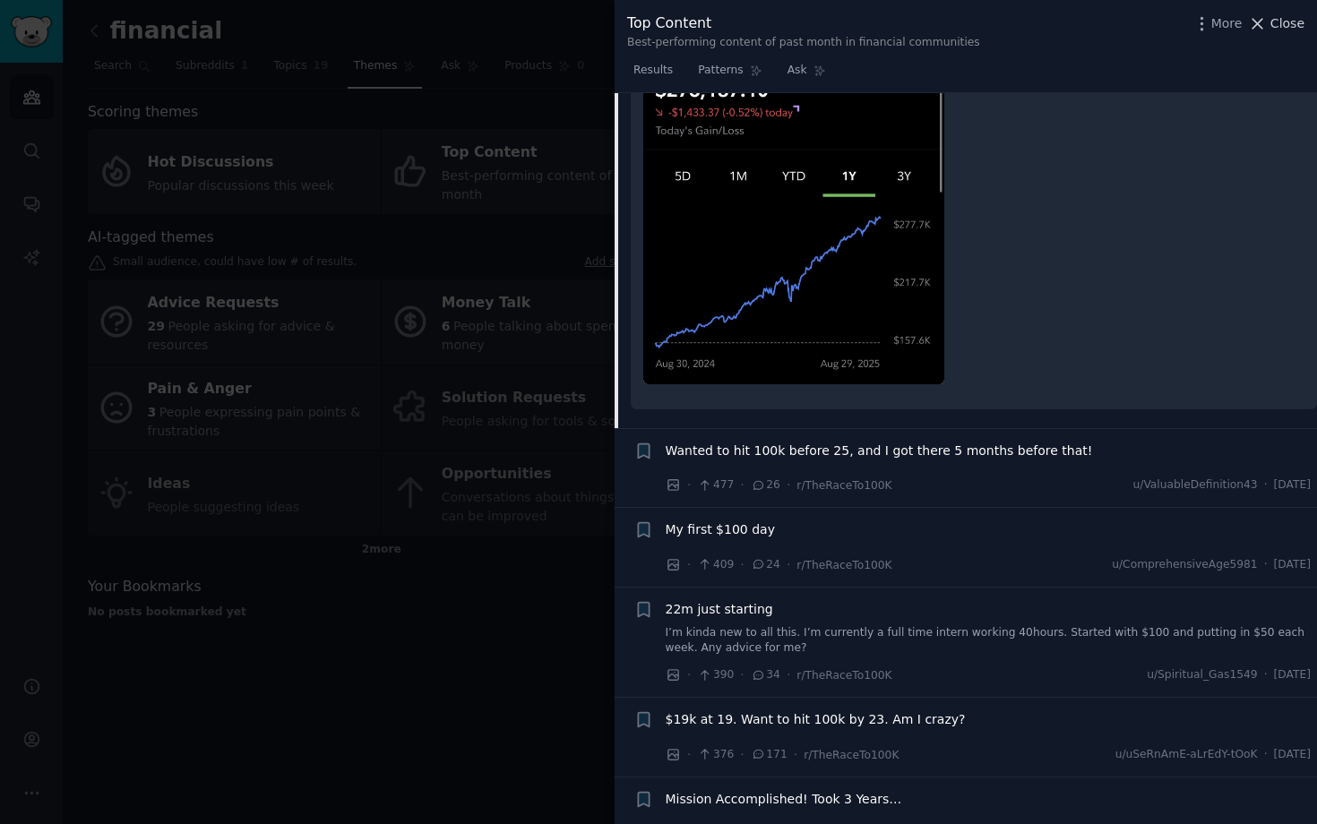
click at [1200, 24] on span "Close" at bounding box center [1287, 23] width 34 height 19
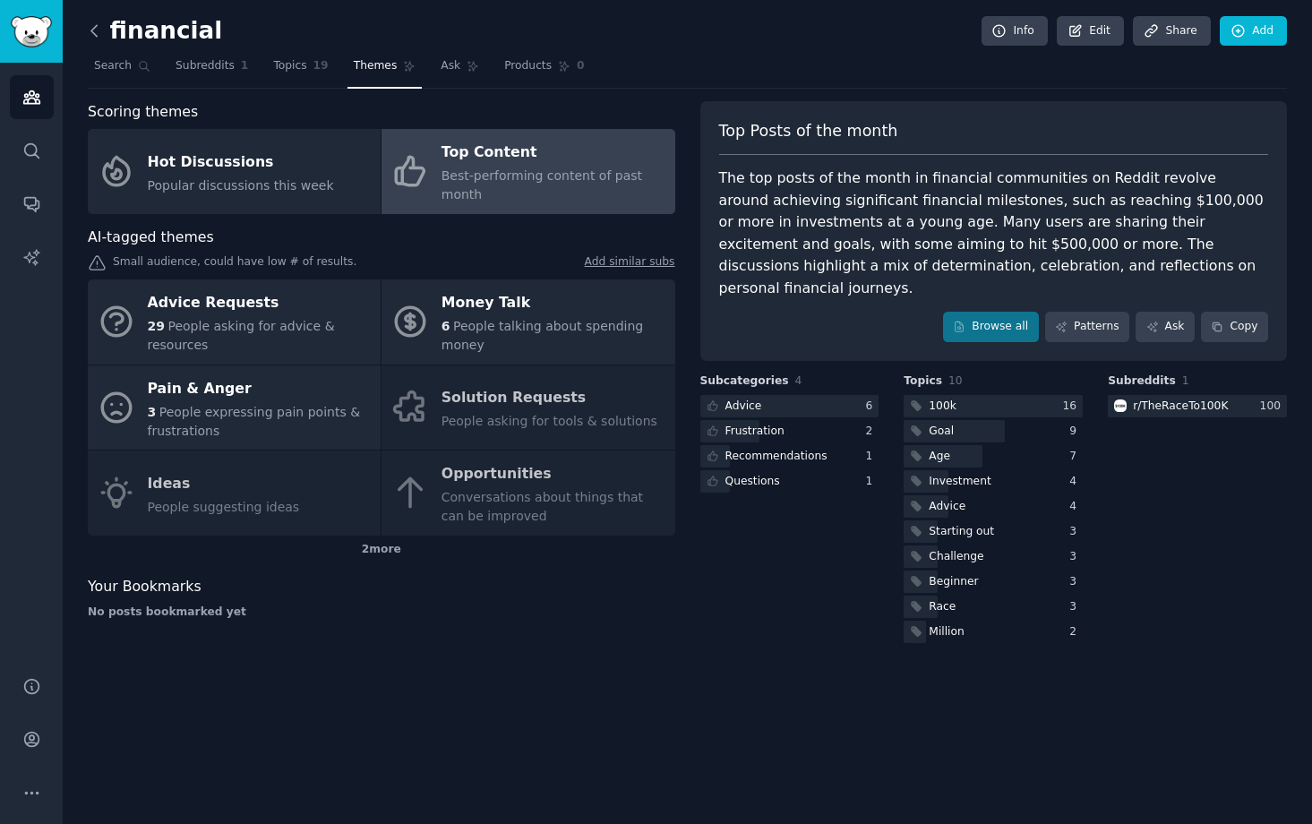
click at [99, 30] on icon at bounding box center [94, 30] width 19 height 19
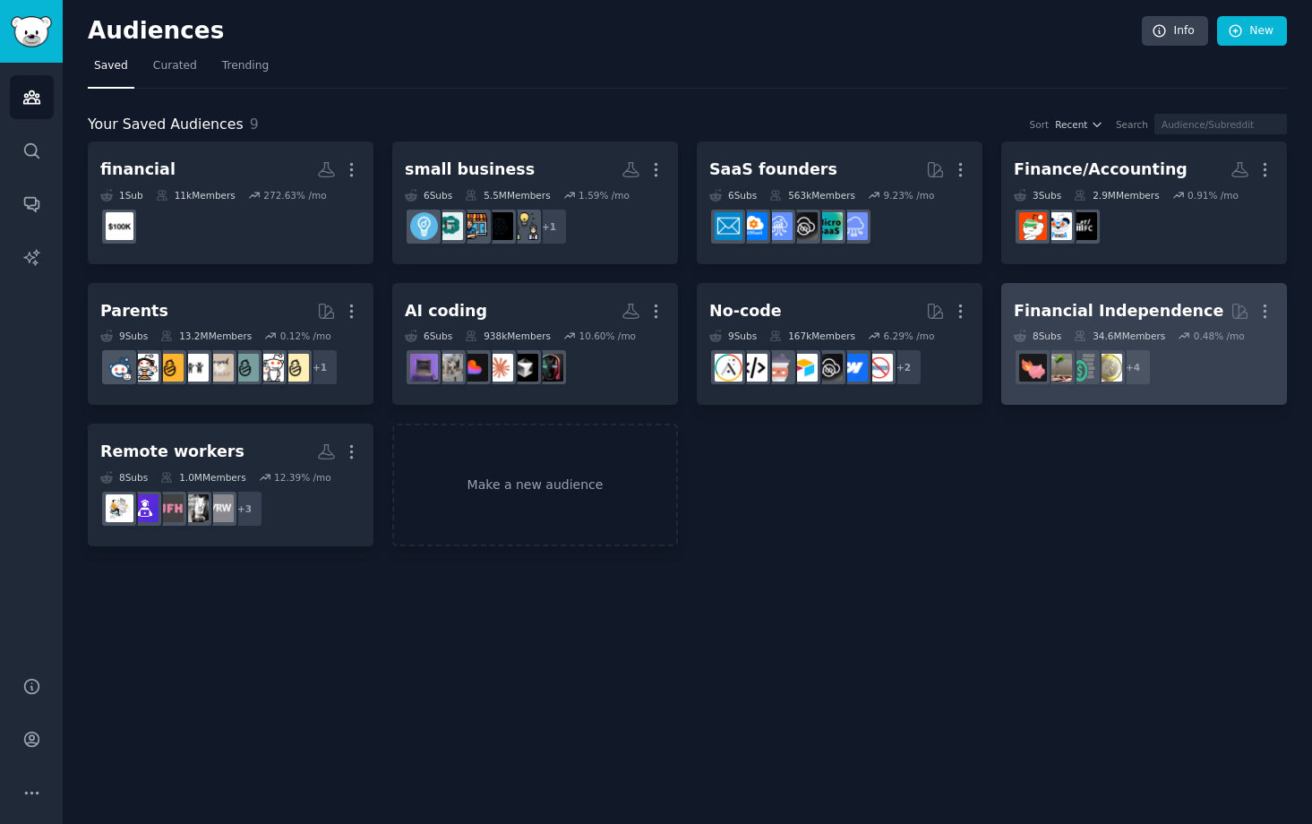
click at [1049, 305] on div "Financial Independence" at bounding box center [1119, 311] width 210 height 22
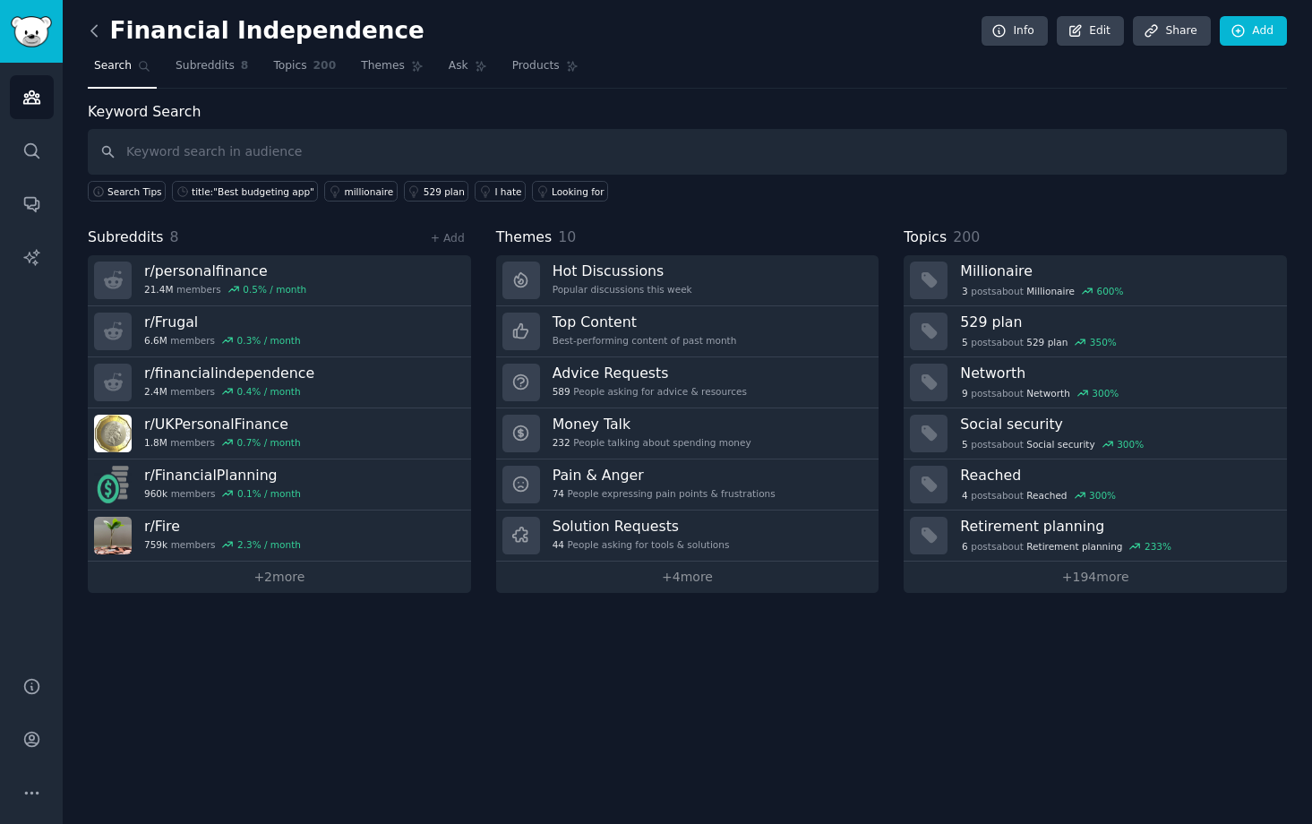
click at [97, 30] on icon at bounding box center [94, 30] width 19 height 19
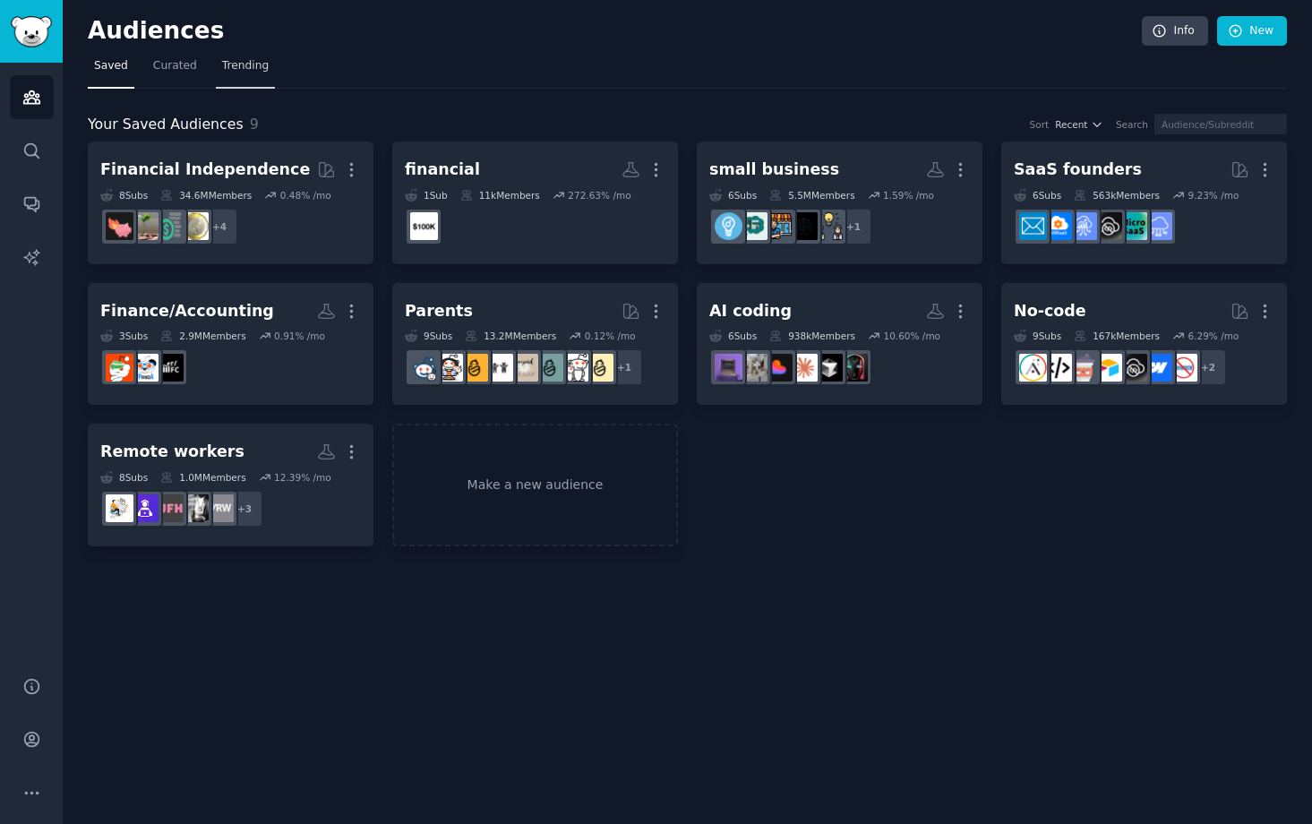
click at [262, 73] on span "Trending" at bounding box center [245, 66] width 47 height 16
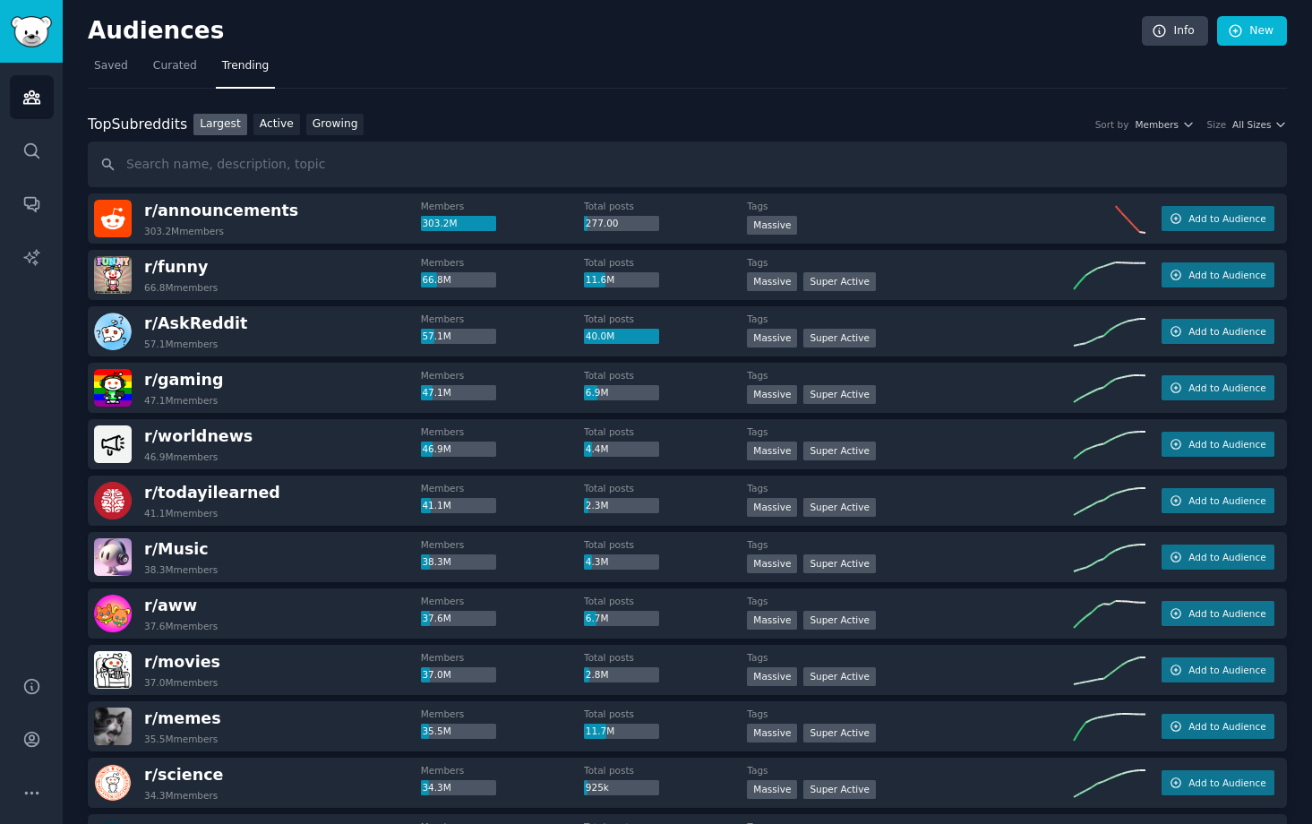
click at [1200, 131] on div "Top Subreddits Top Subreddits Largest Active Growing Sort by Members Size All S…" at bounding box center [687, 125] width 1199 height 22
click at [1200, 129] on span "All Sizes" at bounding box center [1252, 124] width 39 height 13
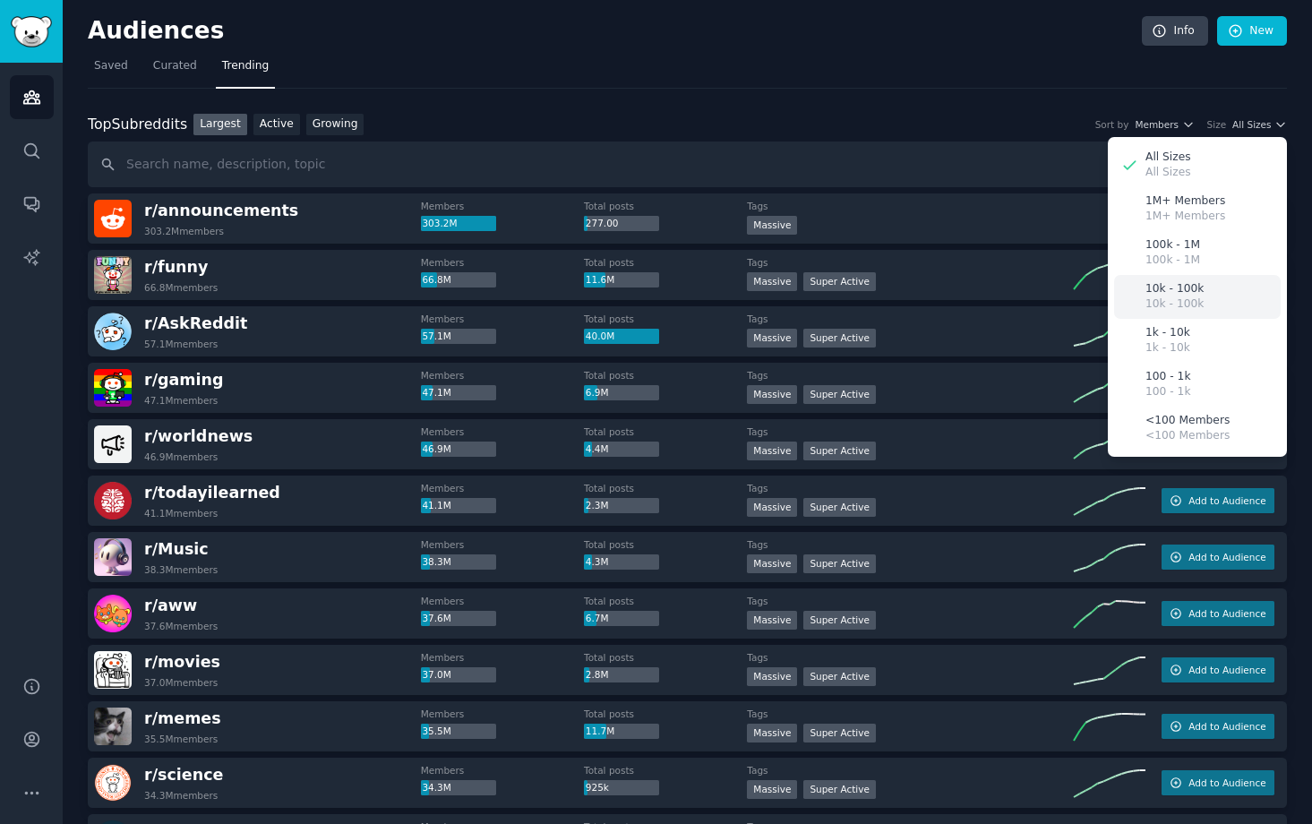
click at [1196, 295] on div "10k - 100k 10k - 100k" at bounding box center [1197, 297] width 167 height 44
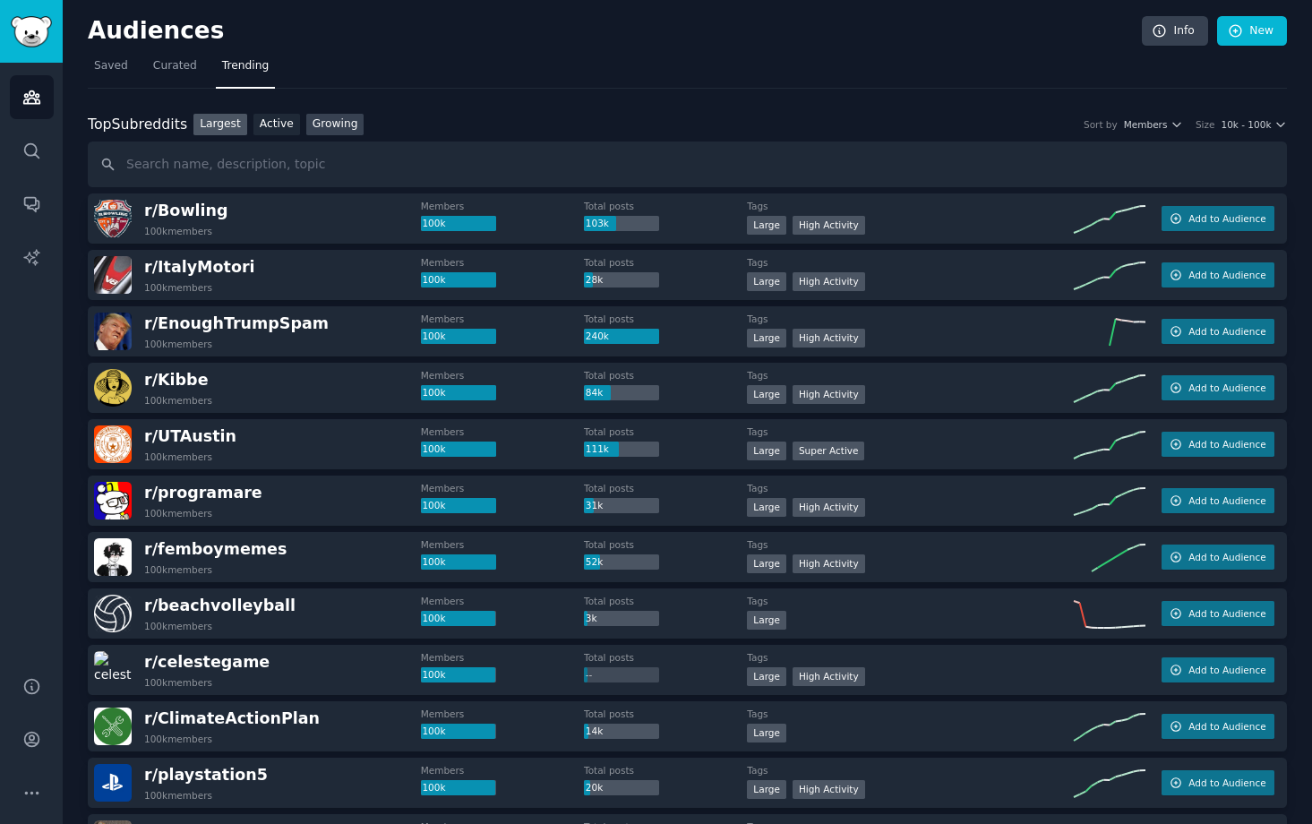
click at [318, 118] on link "Growing" at bounding box center [335, 125] width 58 height 22
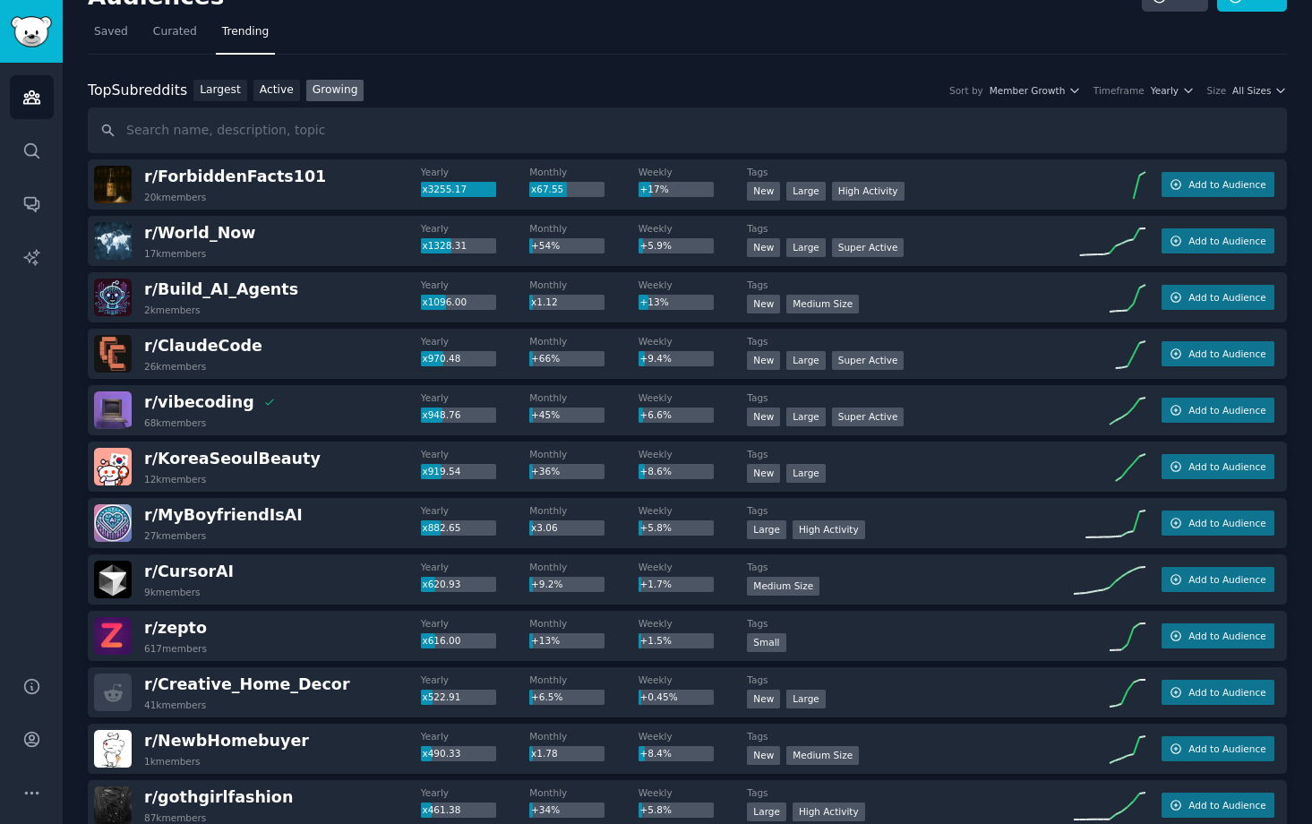
scroll to position [19, 0]
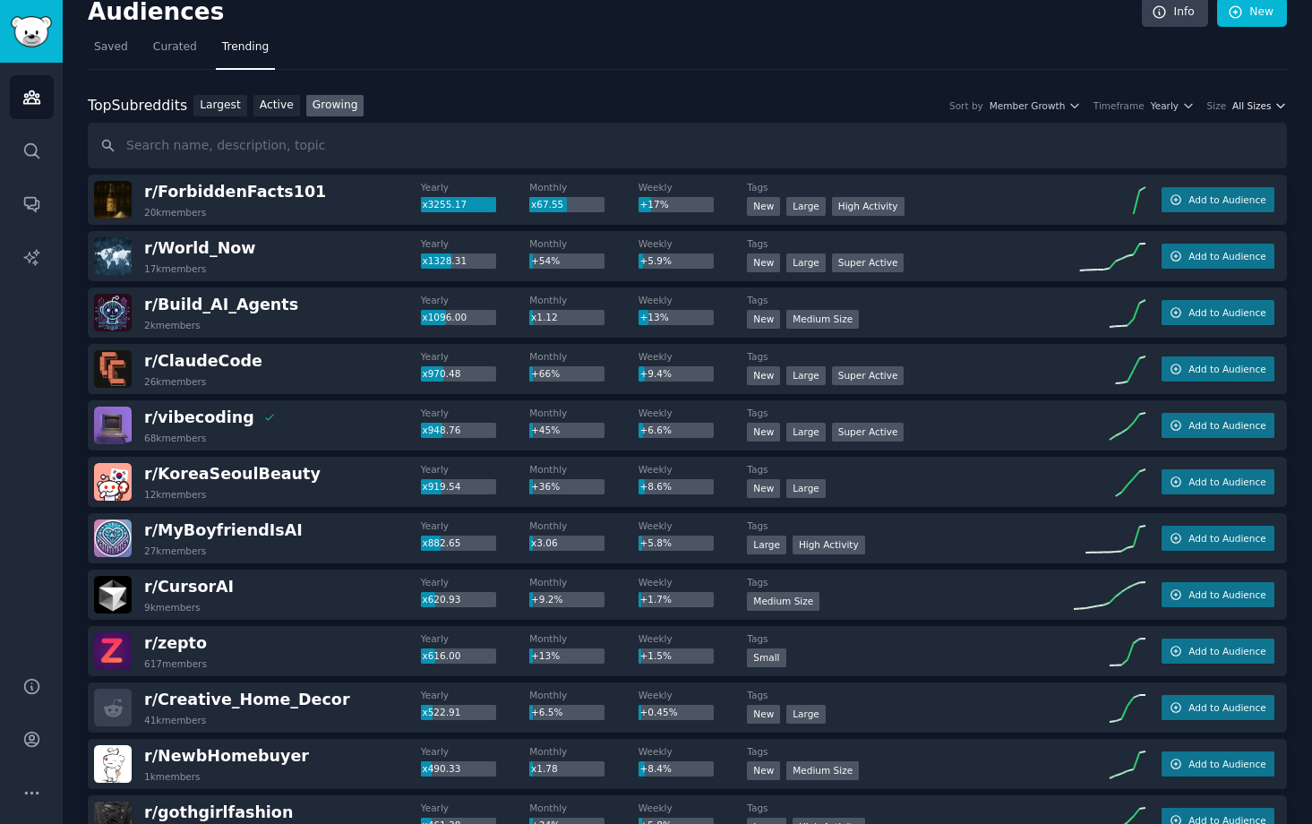
click at [1200, 106] on span "All Sizes" at bounding box center [1252, 105] width 39 height 13
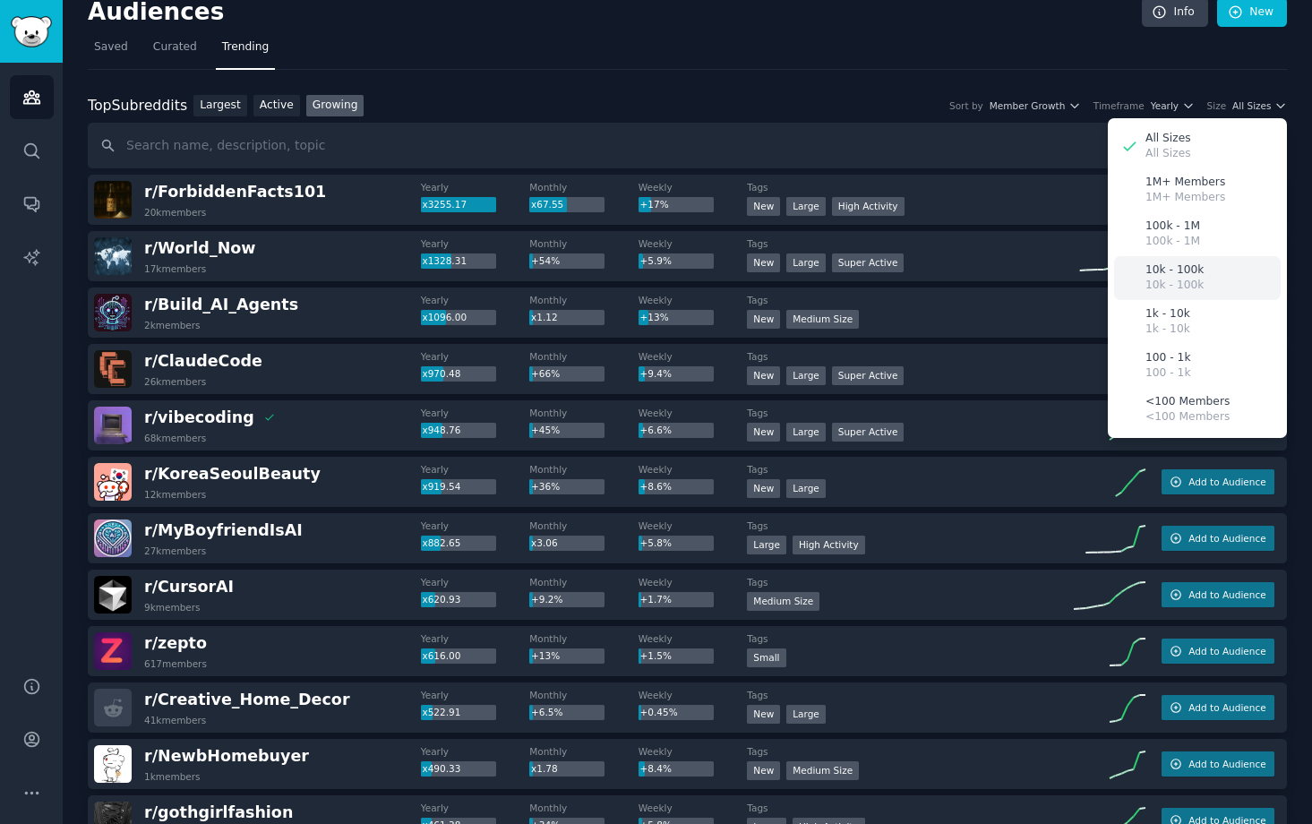
click at [1200, 282] on div "10k - 100k 10k - 100k" at bounding box center [1197, 278] width 167 height 44
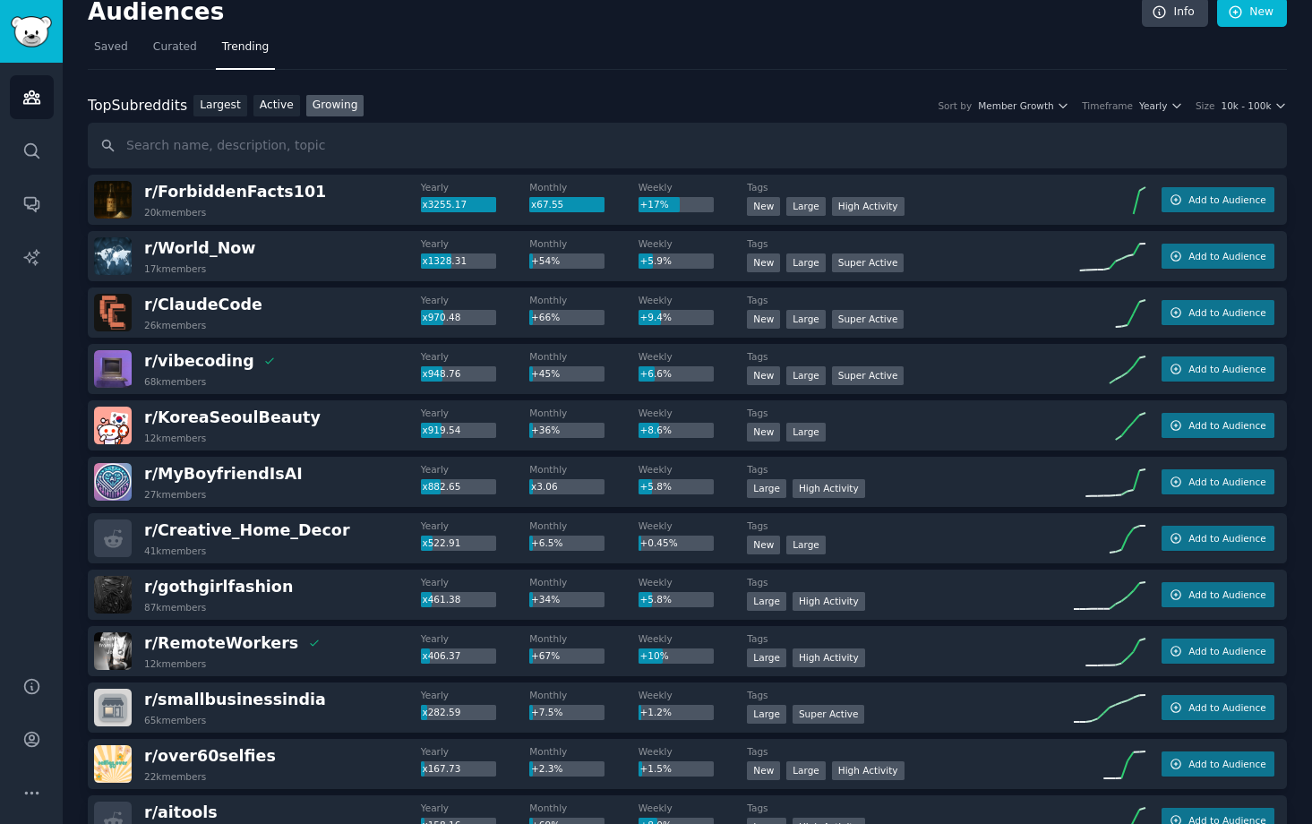
click at [1161, 117] on div "Top Subreddits Top Subreddits Largest Active Growing Sort by Member Growth Time…" at bounding box center [687, 132] width 1199 height 74
click at [1174, 107] on icon "button" at bounding box center [1176, 106] width 7 height 4
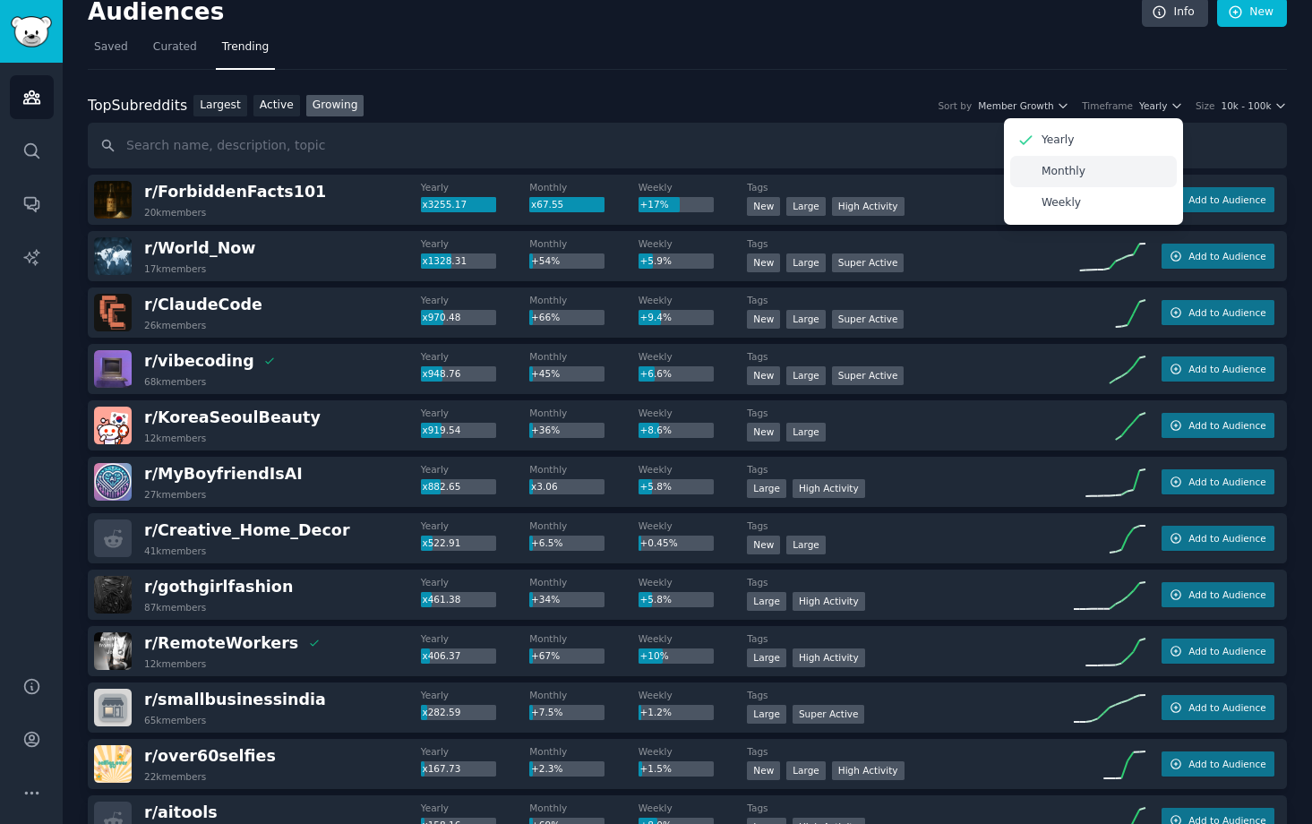
click at [1127, 178] on div "Monthly" at bounding box center [1093, 171] width 167 height 31
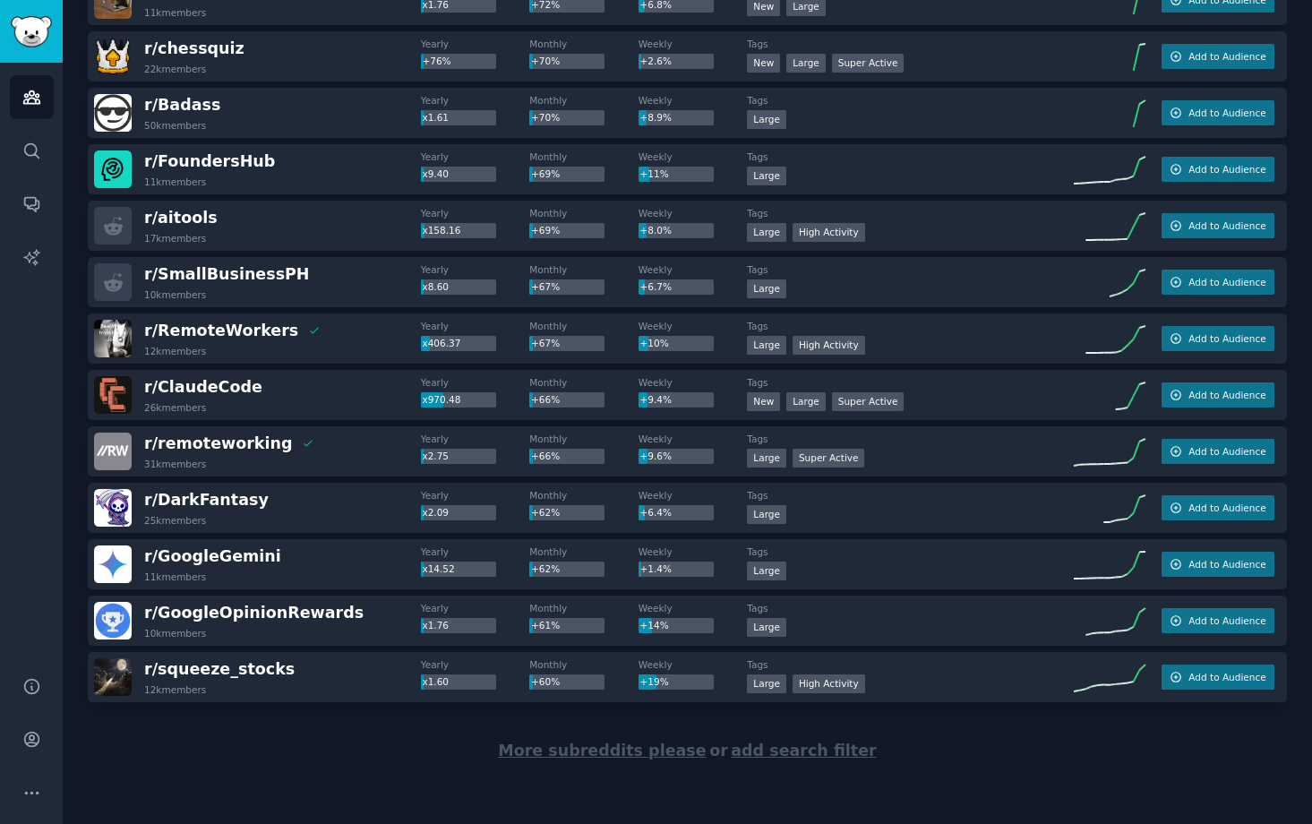
scroll to position [2307, 0]
click at [647, 695] on span "More subreddits please" at bounding box center [602, 751] width 208 height 18
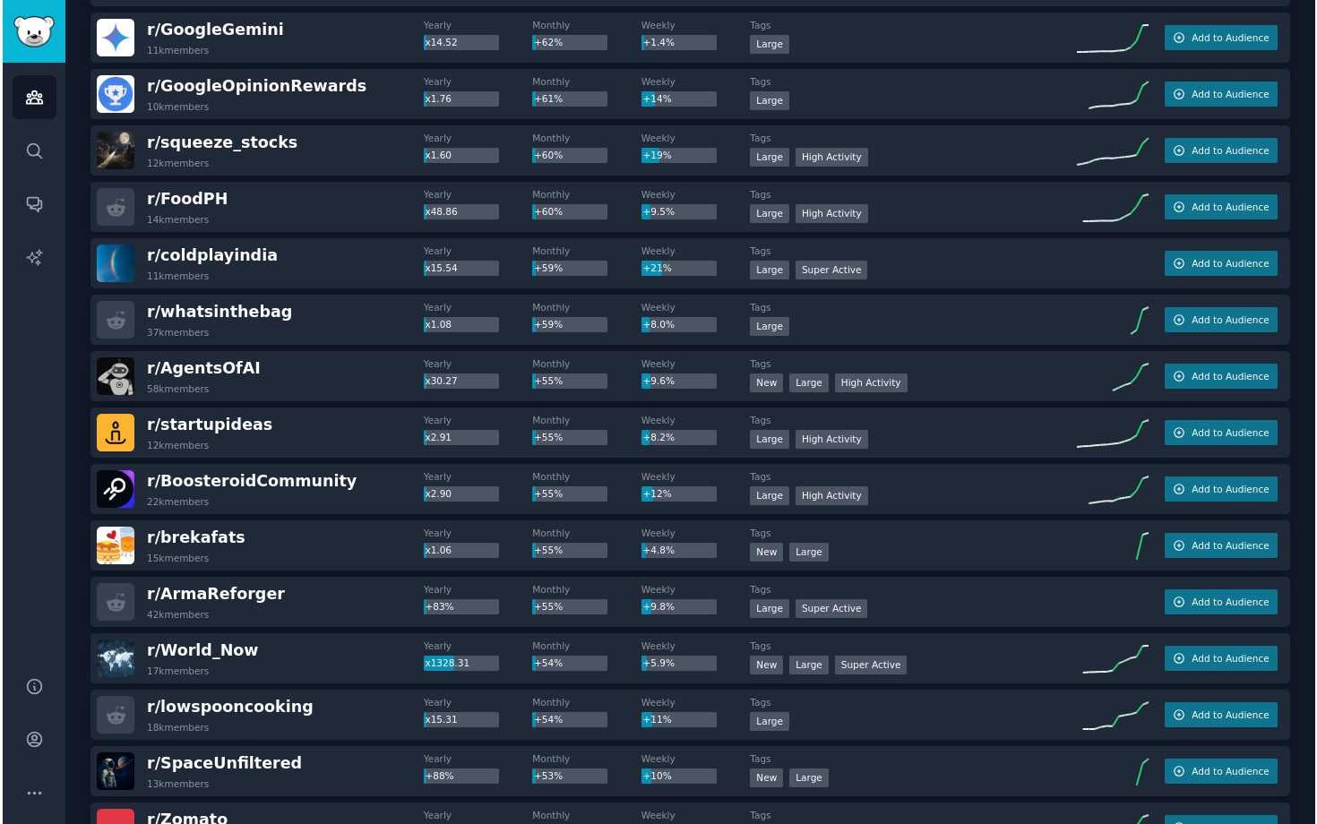
scroll to position [2847, 0]
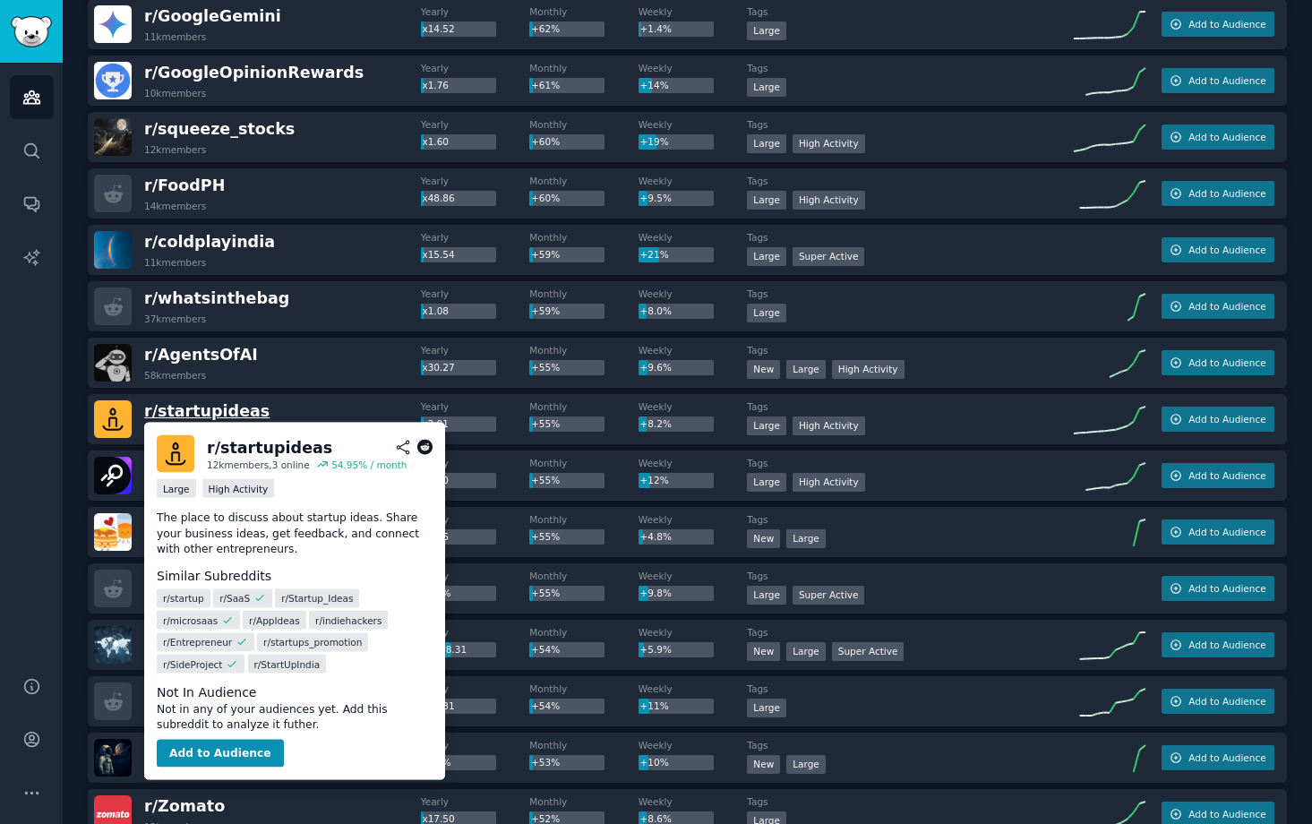
click at [216, 407] on span "r/ startupideas" at bounding box center [206, 411] width 125 height 18
click at [237, 695] on button "Add to Audience" at bounding box center [220, 753] width 127 height 29
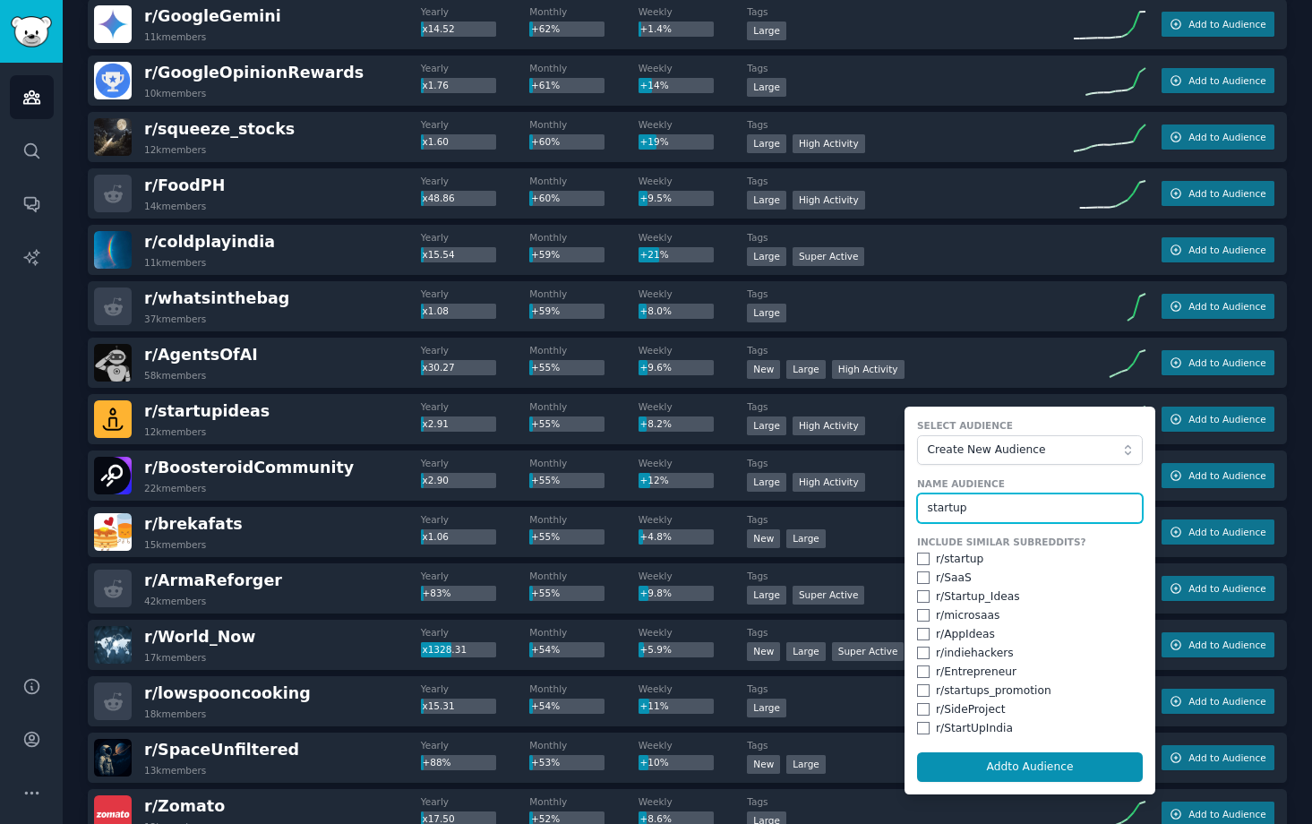
type input "startup"
click at [921, 595] on input "checkbox" at bounding box center [923, 596] width 13 height 13
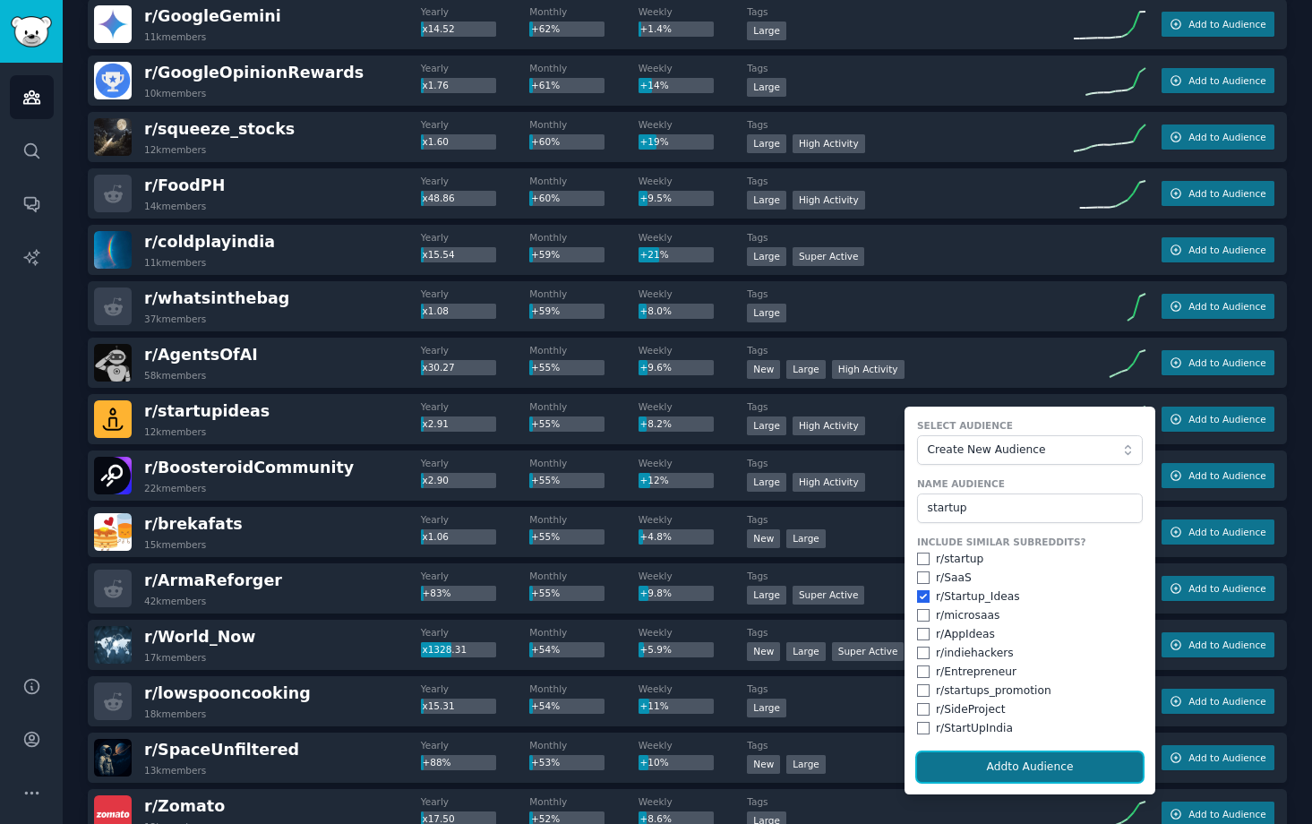
click at [1061, 695] on button "Add to Audience" at bounding box center [1030, 767] width 226 height 30
checkbox input "false"
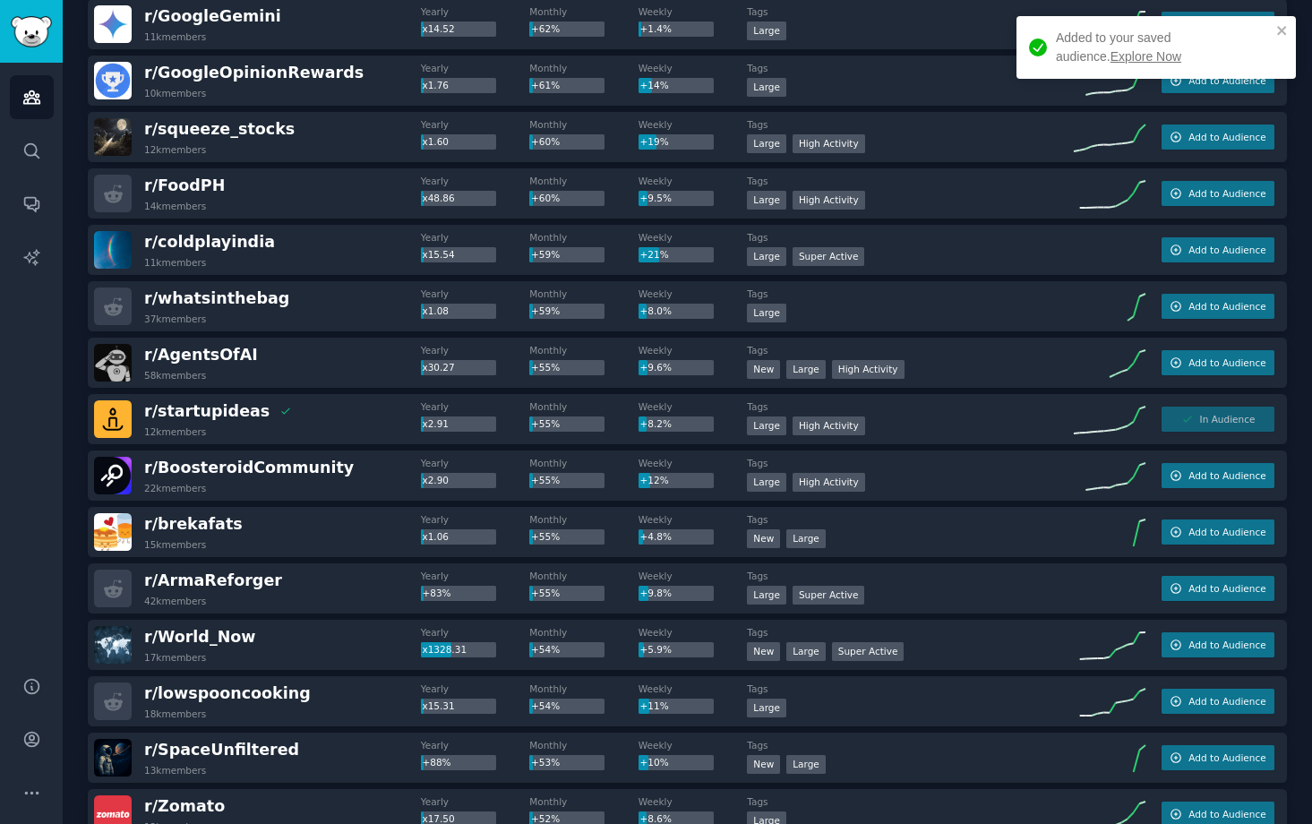
click at [1111, 60] on link "Explore Now" at bounding box center [1146, 56] width 71 height 14
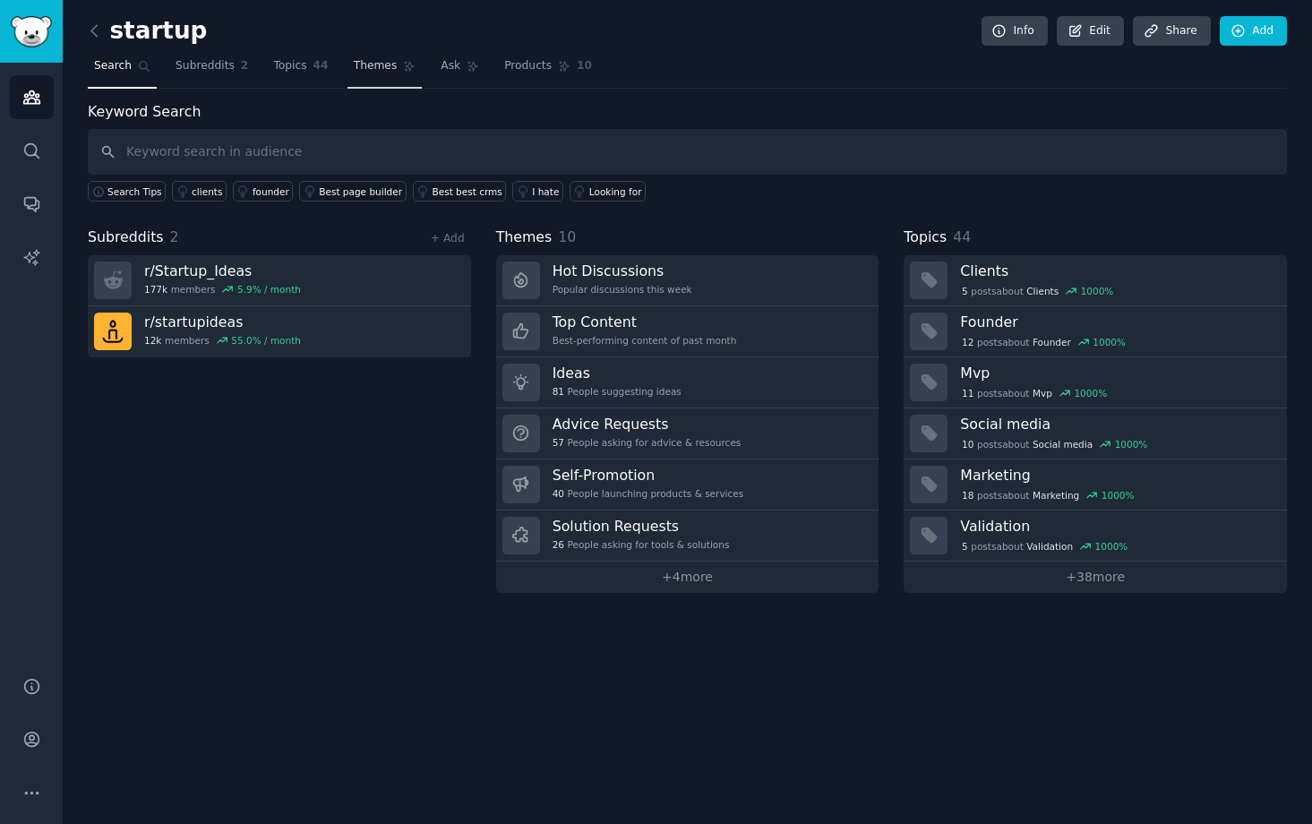
click at [374, 69] on span "Themes" at bounding box center [376, 66] width 44 height 16
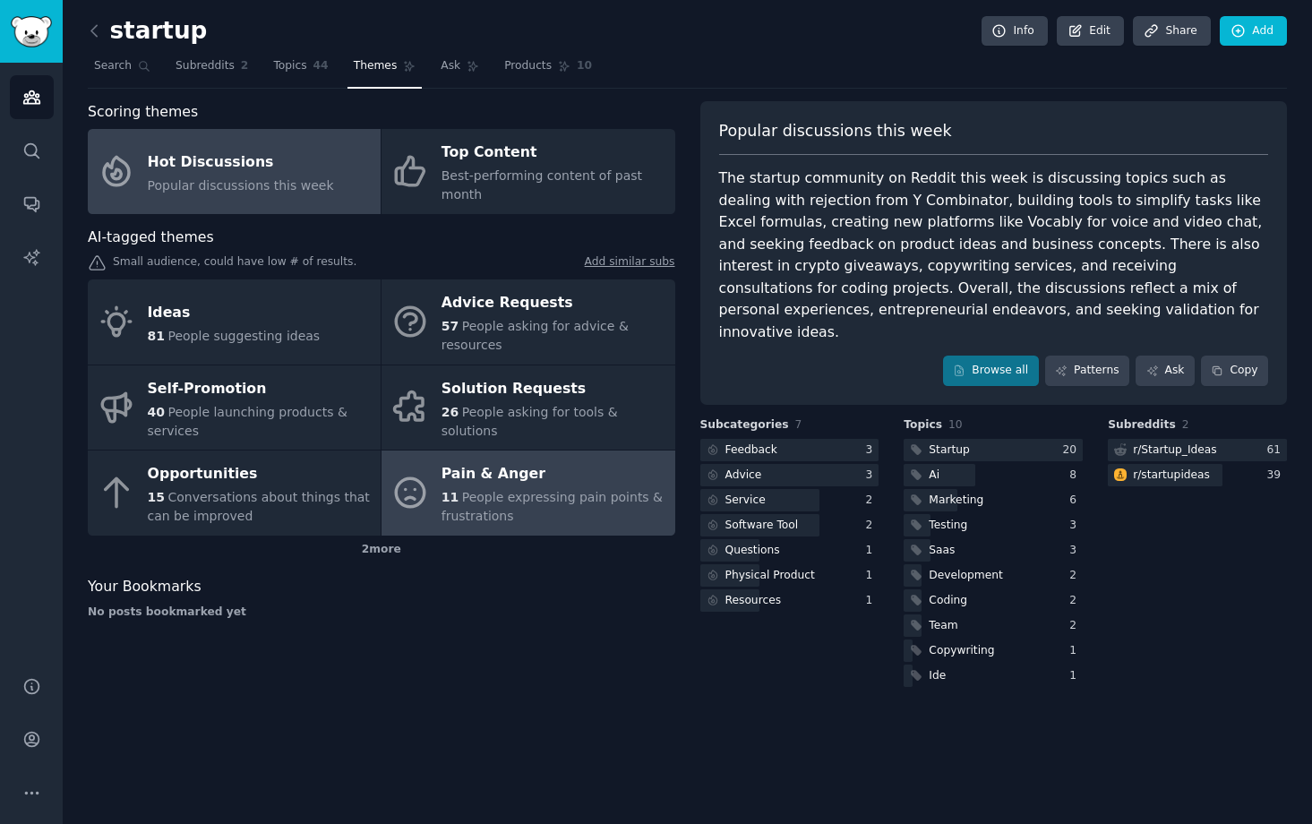
click at [482, 478] on div "Pain & Anger" at bounding box center [554, 474] width 224 height 29
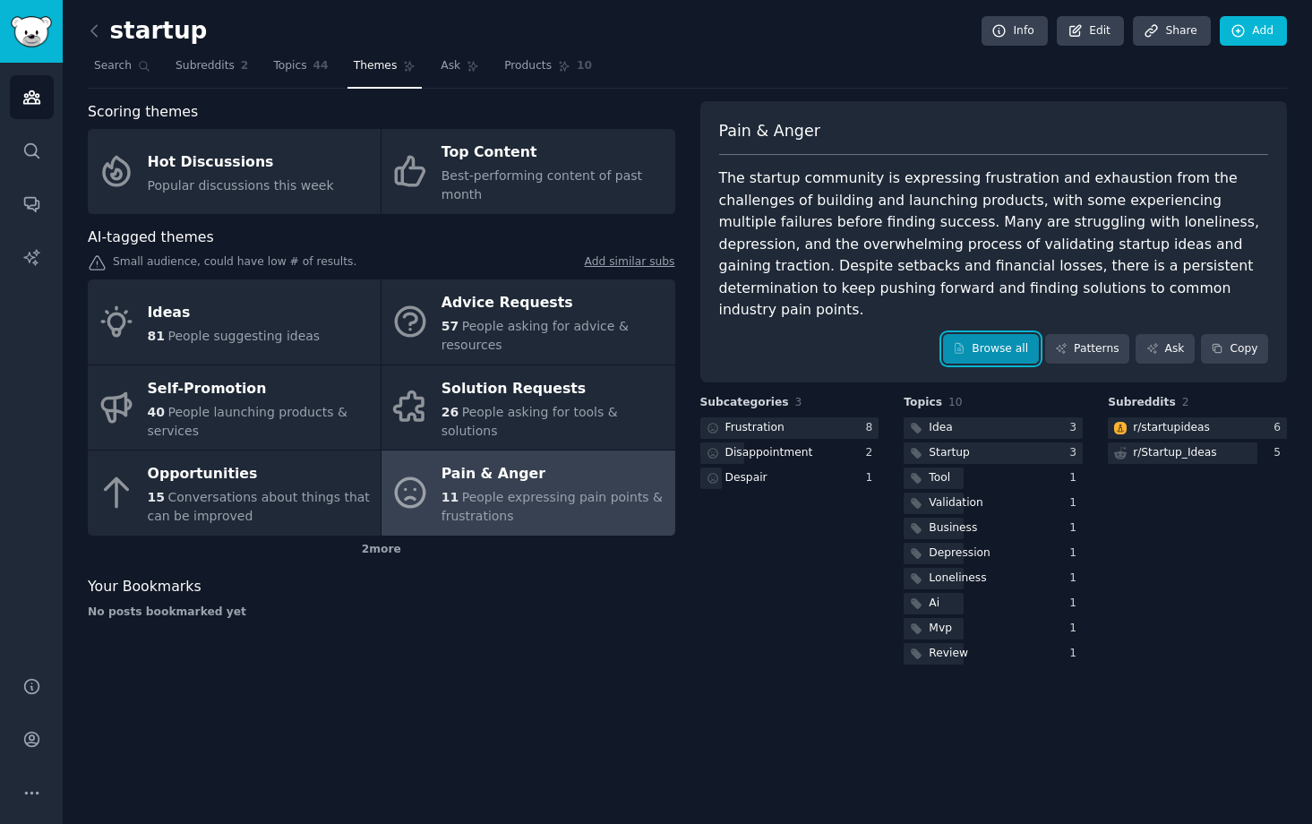
click at [1007, 334] on link "Browse all" at bounding box center [991, 349] width 96 height 30
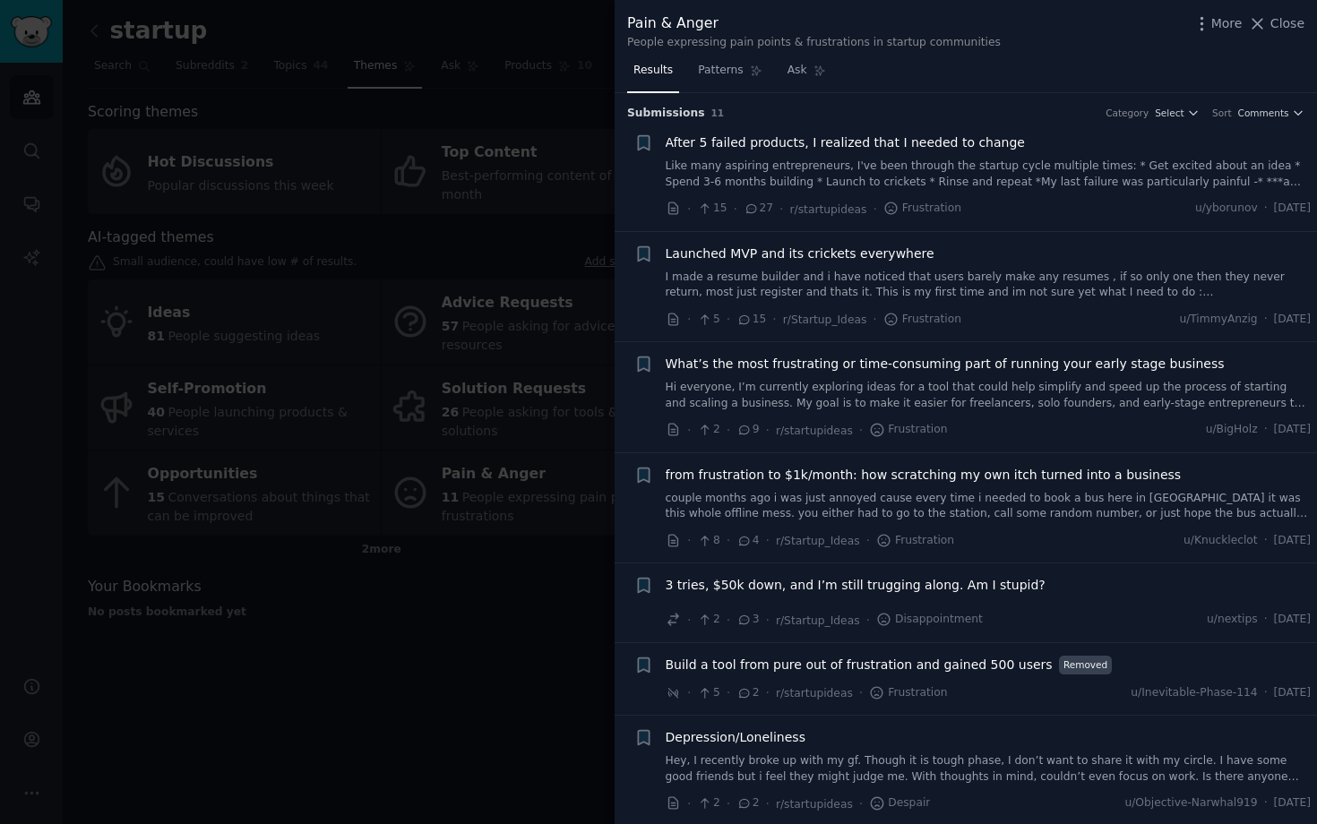
click at [943, 145] on span "After 5 failed products, I realized that I needed to change" at bounding box center [845, 142] width 359 height 19
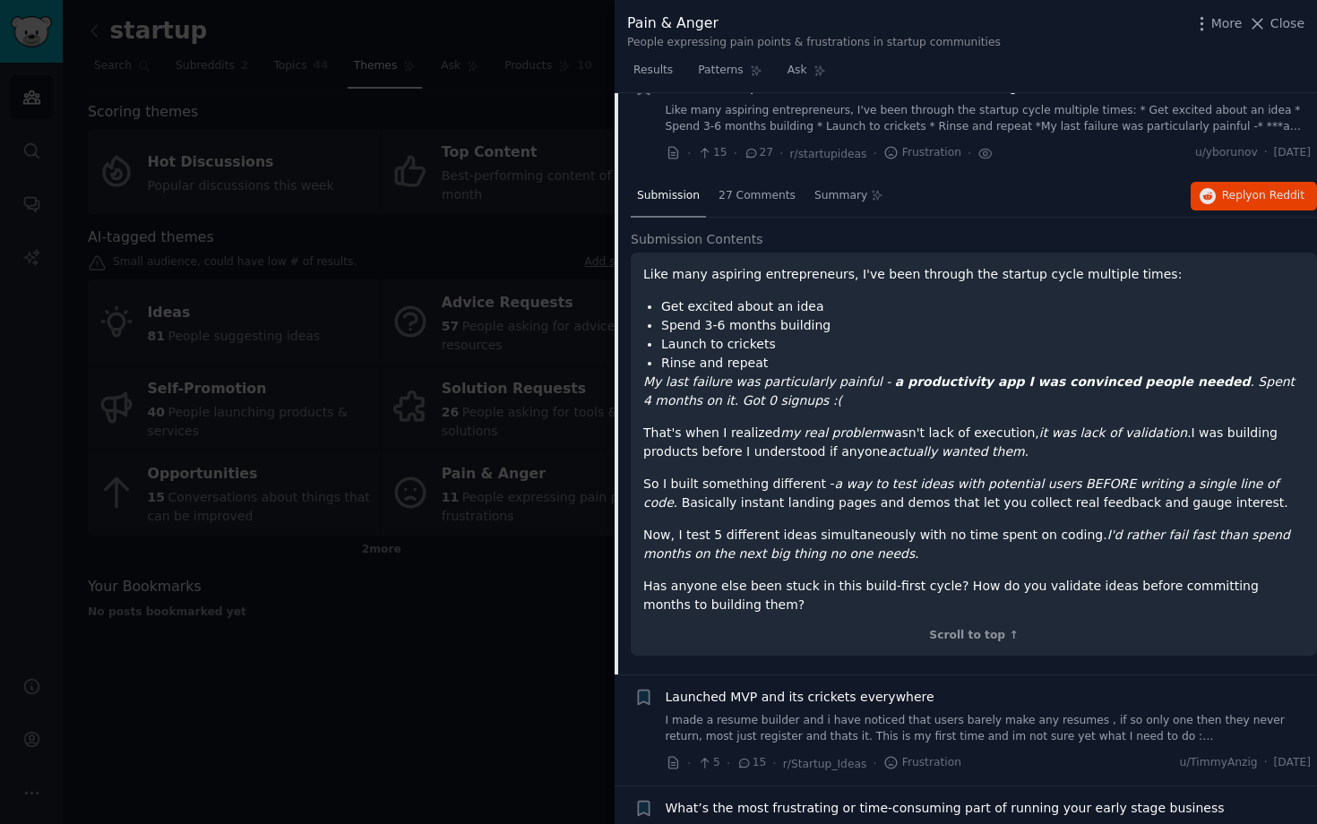
scroll to position [54, 0]
click at [763, 197] on span "27 Comments" at bounding box center [756, 198] width 77 height 16
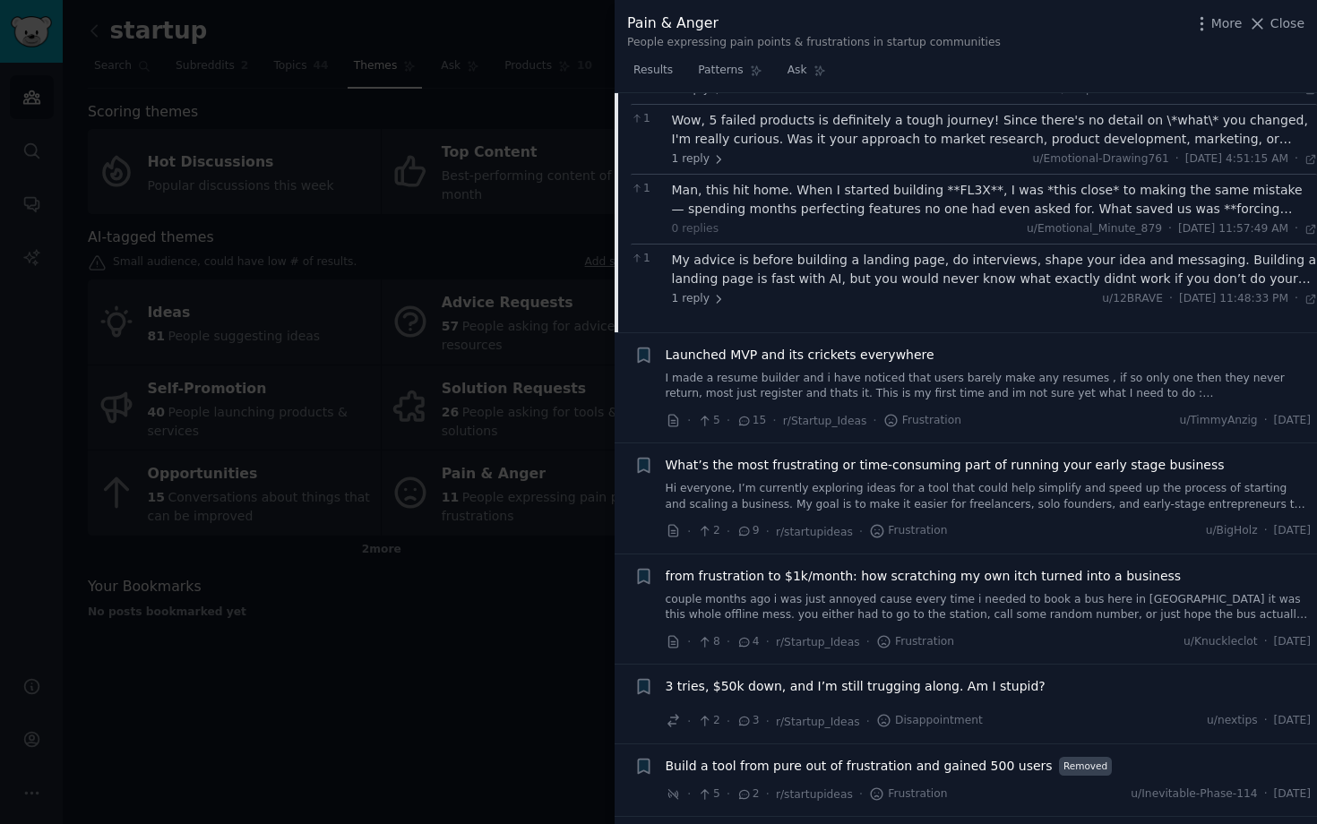
scroll to position [541, 0]
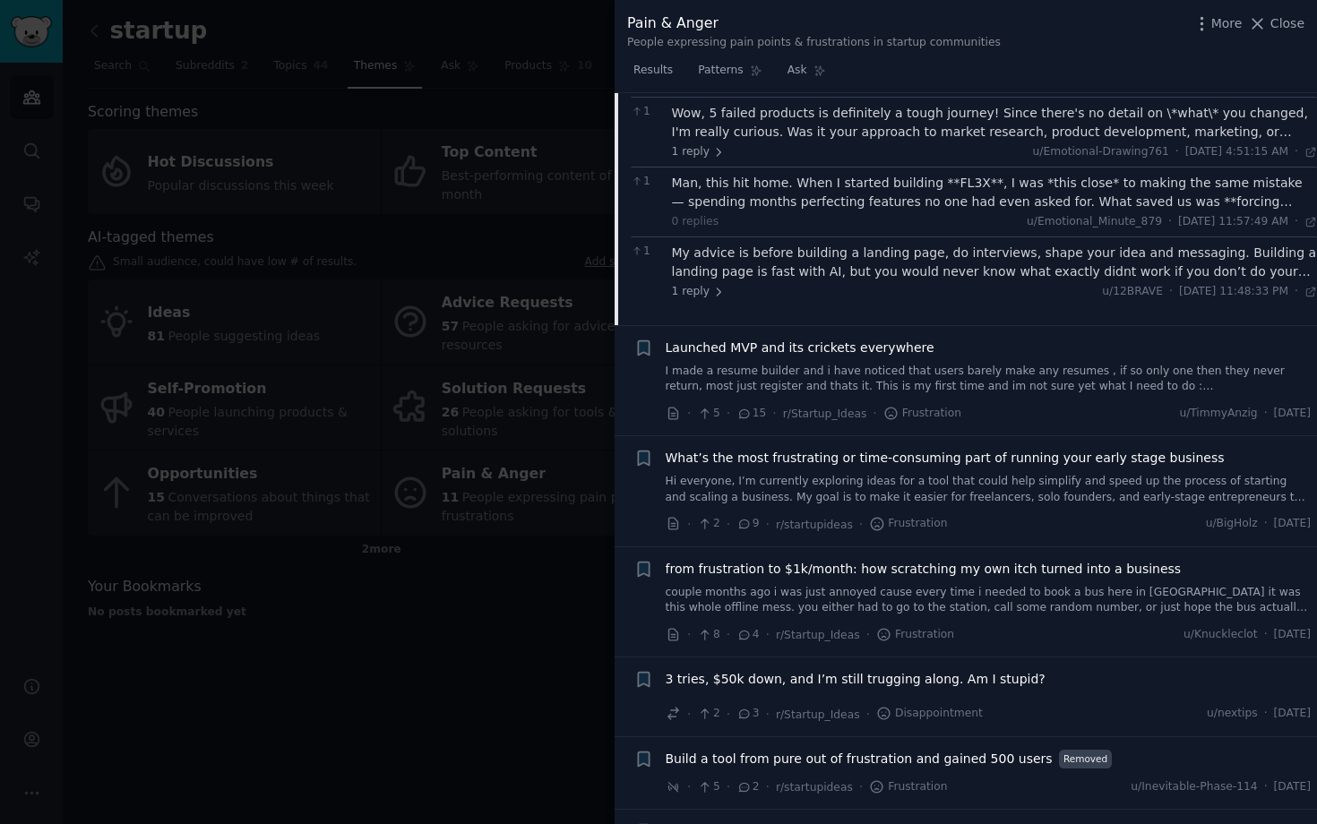
click at [876, 381] on link "I made a resume builder and i have noticed that users barely make any resumes ,…" at bounding box center [989, 379] width 646 height 31
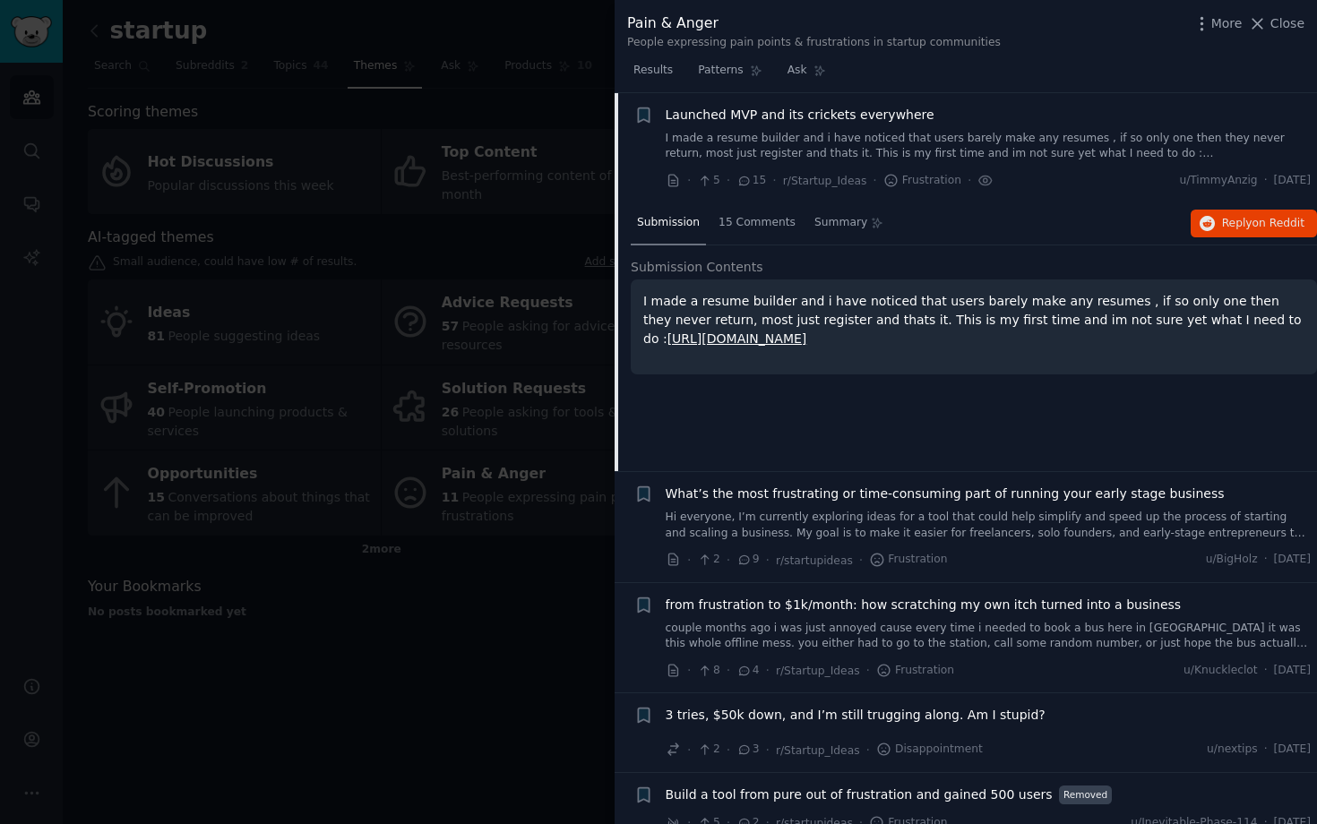
scroll to position [139, 0]
click at [755, 224] on span "15 Comments" at bounding box center [756, 223] width 77 height 16
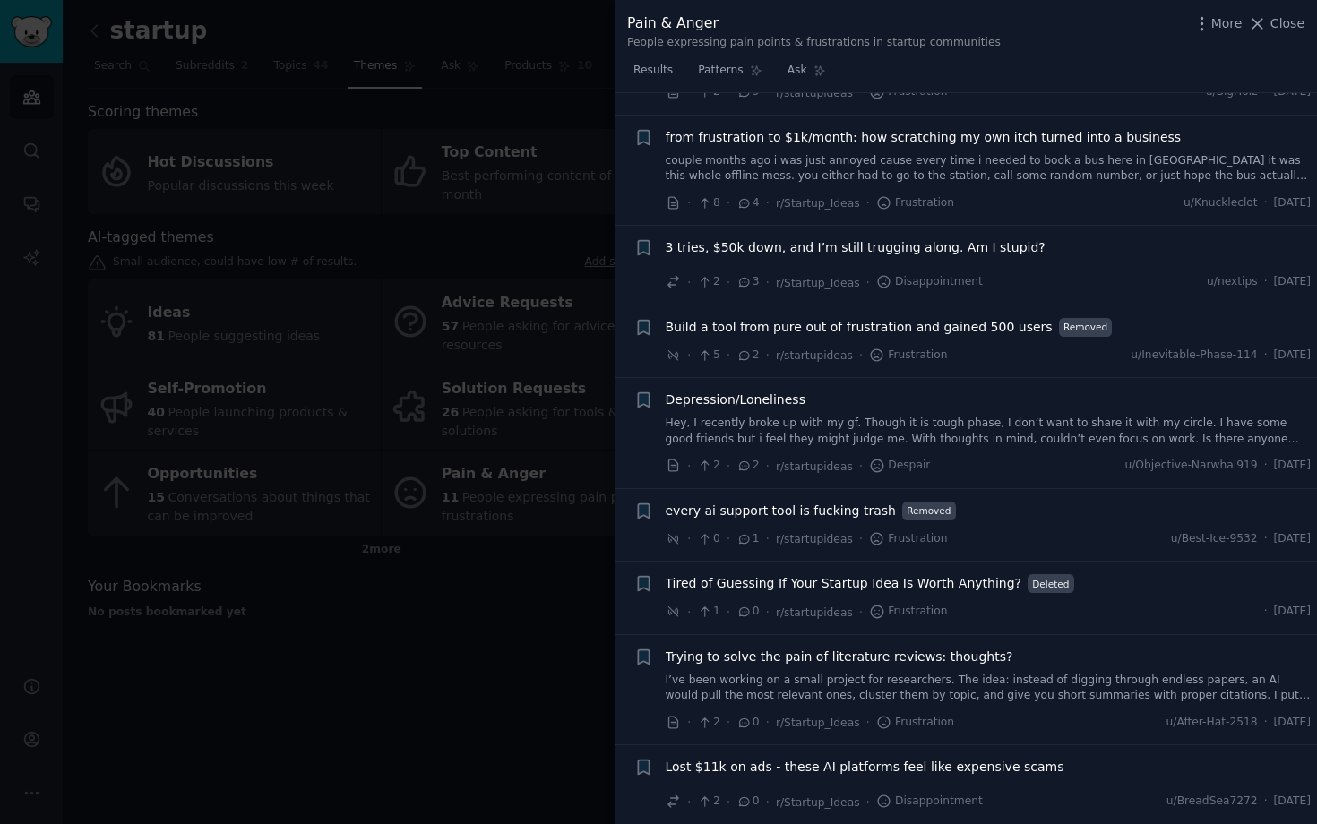
scroll to position [875, 0]
click at [486, 627] on div at bounding box center [658, 412] width 1317 height 824
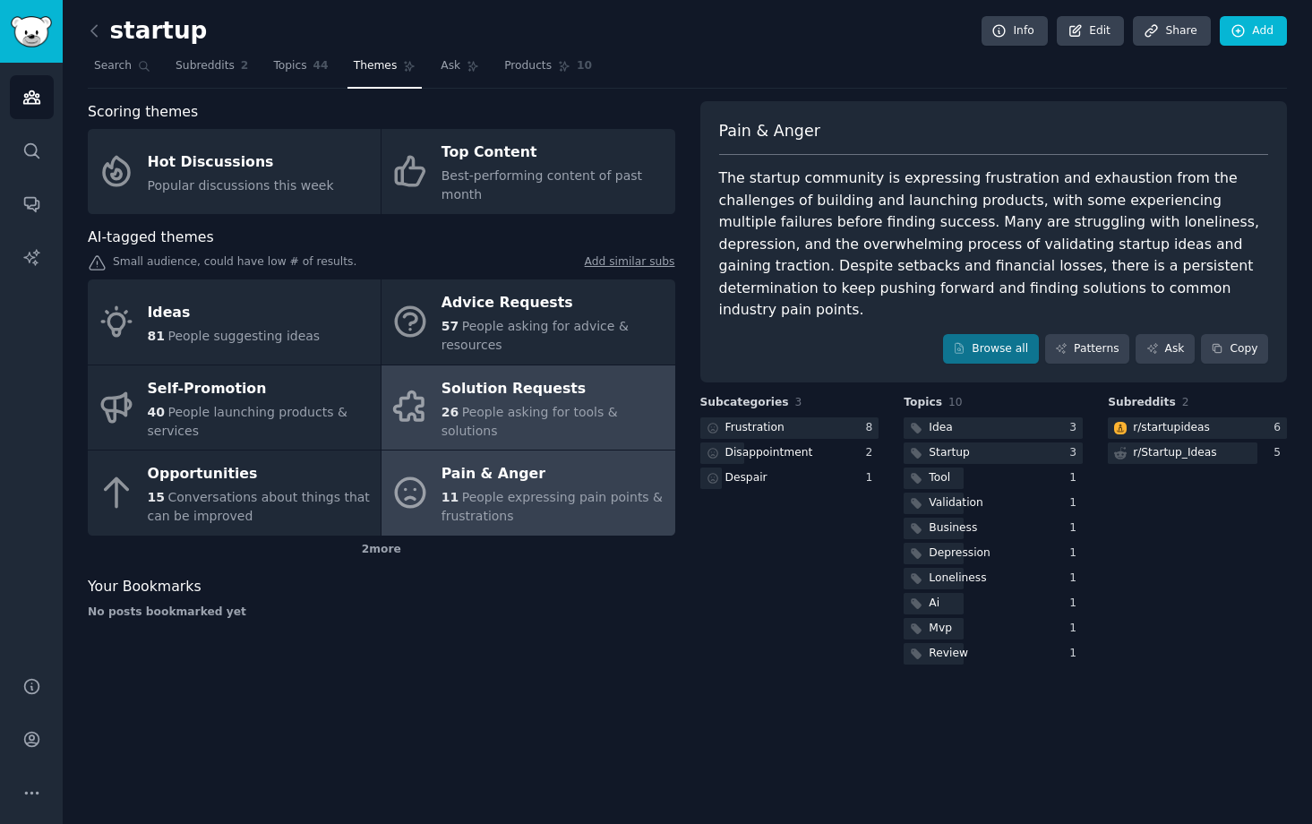
click at [525, 420] on span "People asking for tools & solutions" at bounding box center [530, 421] width 176 height 33
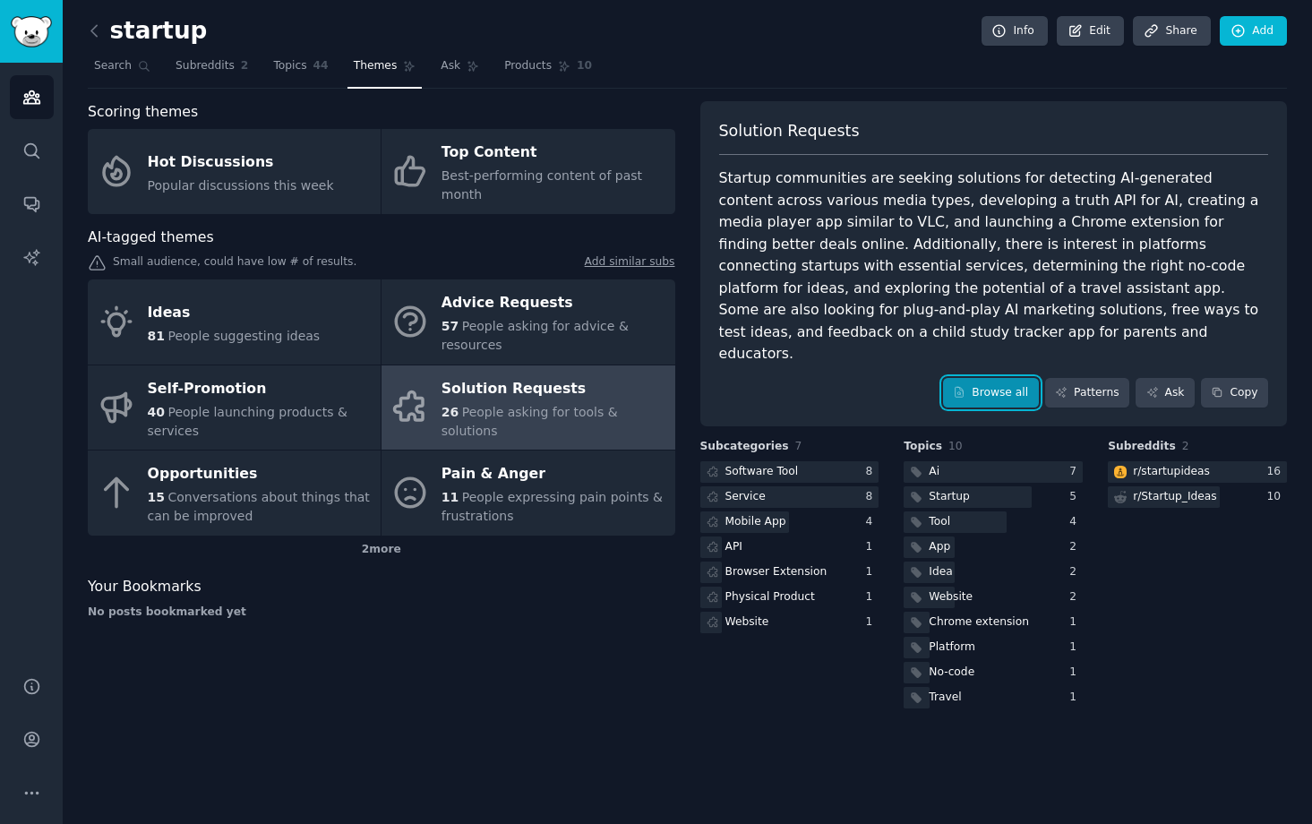
click at [1016, 378] on link "Browse all" at bounding box center [991, 393] width 96 height 30
